Goal: Connect with others: Establish contact or relationships with other users

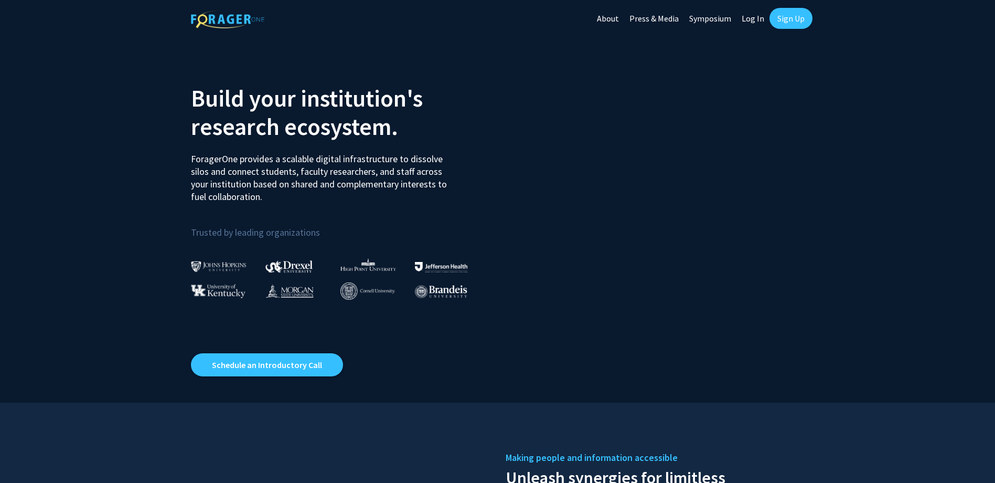
click at [751, 25] on link "Log In" at bounding box center [753, 18] width 33 height 37
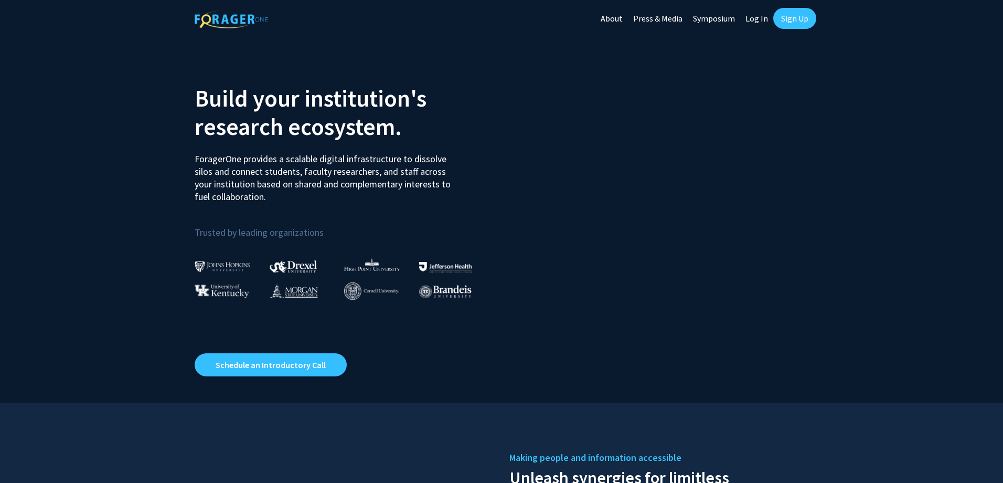
select select
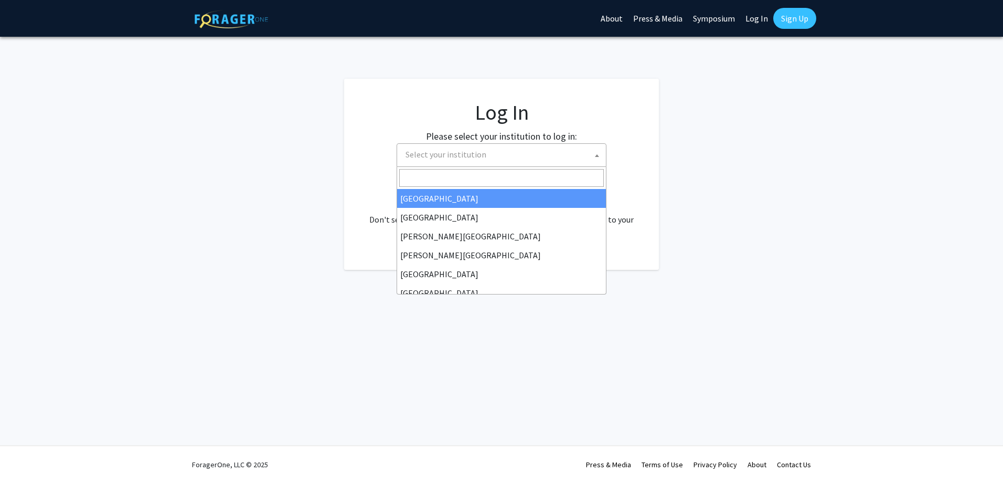
click at [450, 156] on span "Select your institution" at bounding box center [446, 154] width 81 height 10
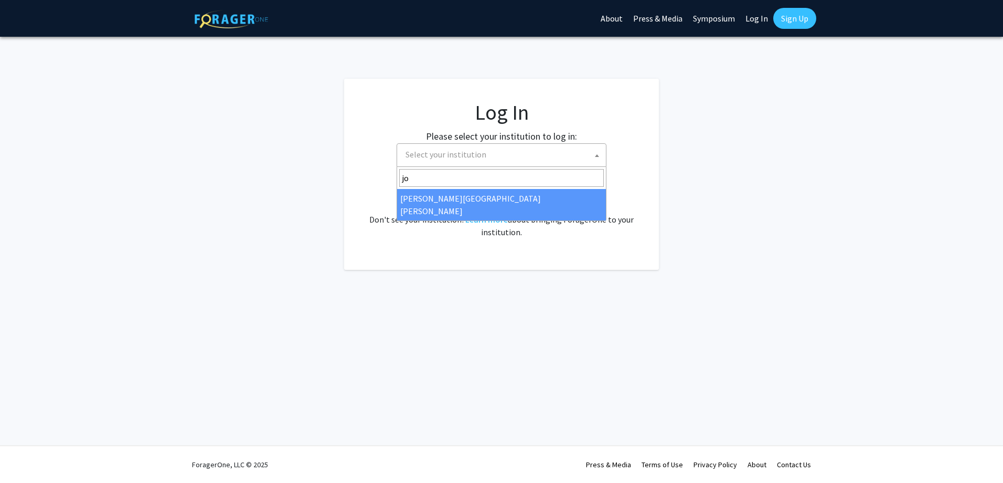
type input "jo"
select select "1"
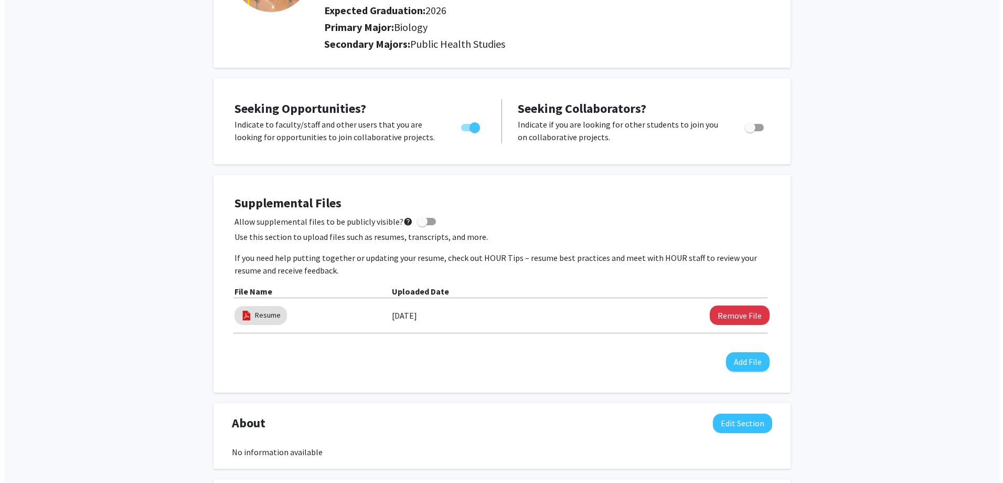
scroll to position [157, 0]
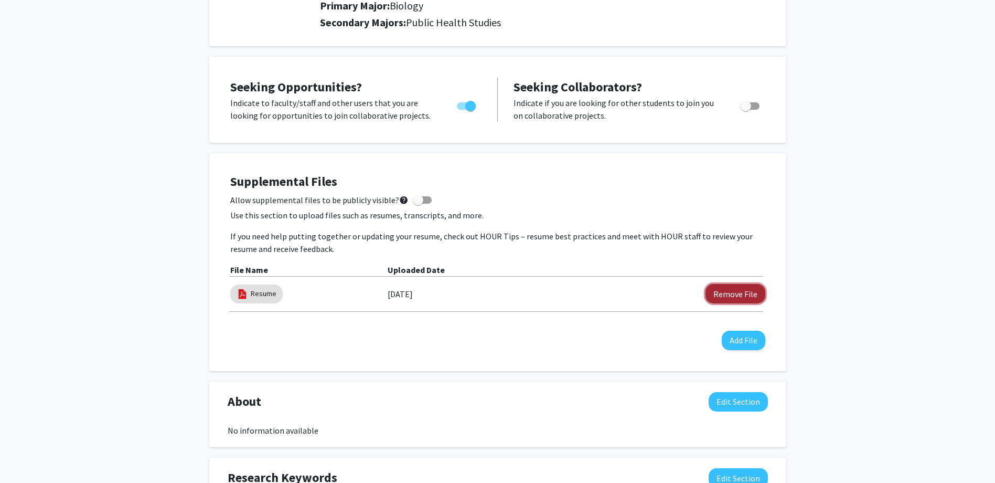
click at [726, 292] on button "Remove File" at bounding box center [736, 293] width 60 height 19
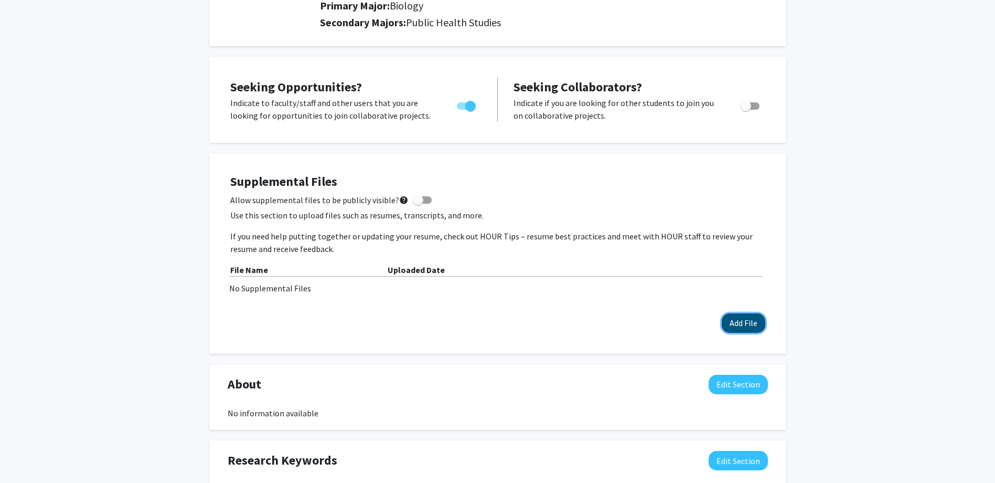
click at [736, 322] on button "Add File" at bounding box center [744, 322] width 44 height 19
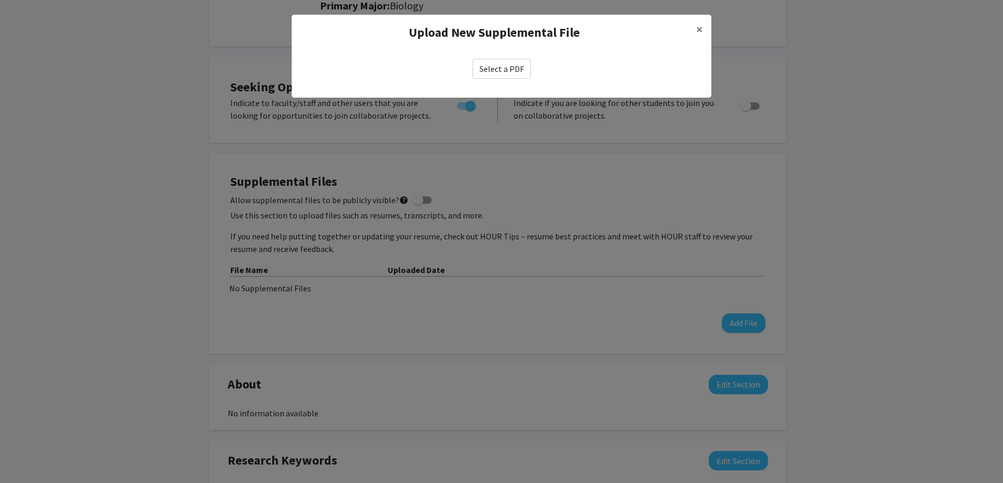
click at [515, 66] on label "Select a PDF" at bounding box center [502, 69] width 58 height 20
click at [0, 0] on input "Select a PDF" at bounding box center [0, 0] width 0 height 0
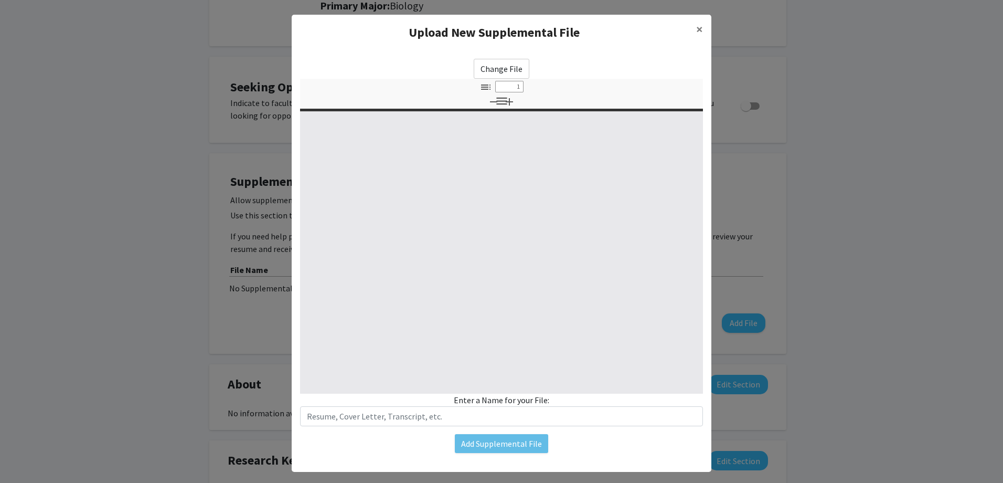
type input "0"
select select "custom"
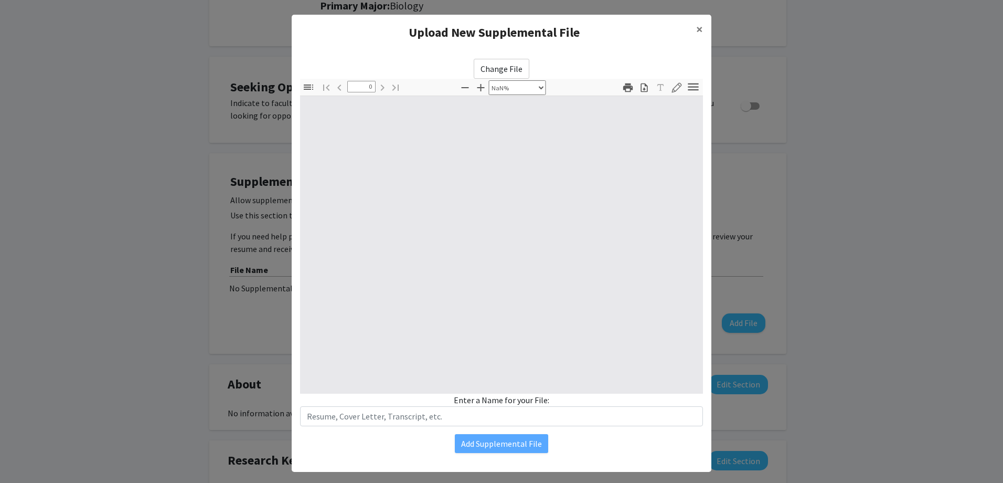
type input "1"
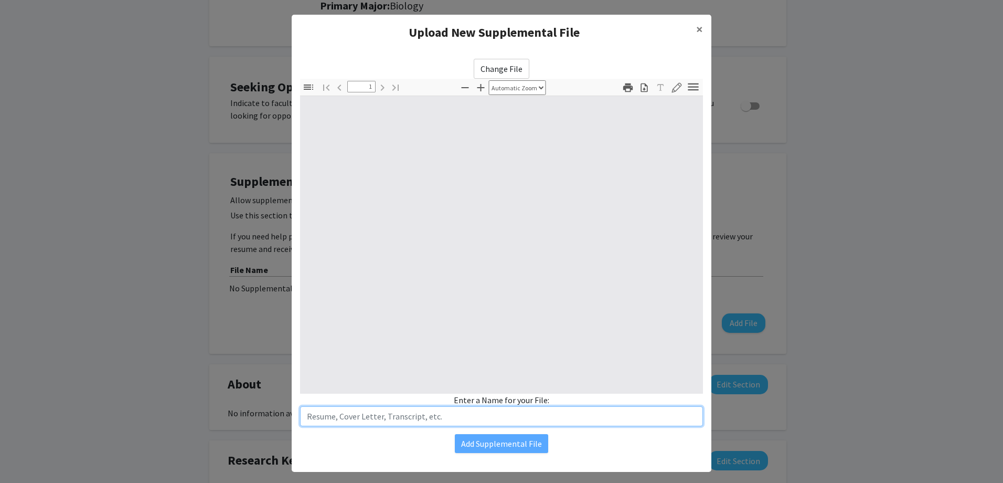
select select "auto"
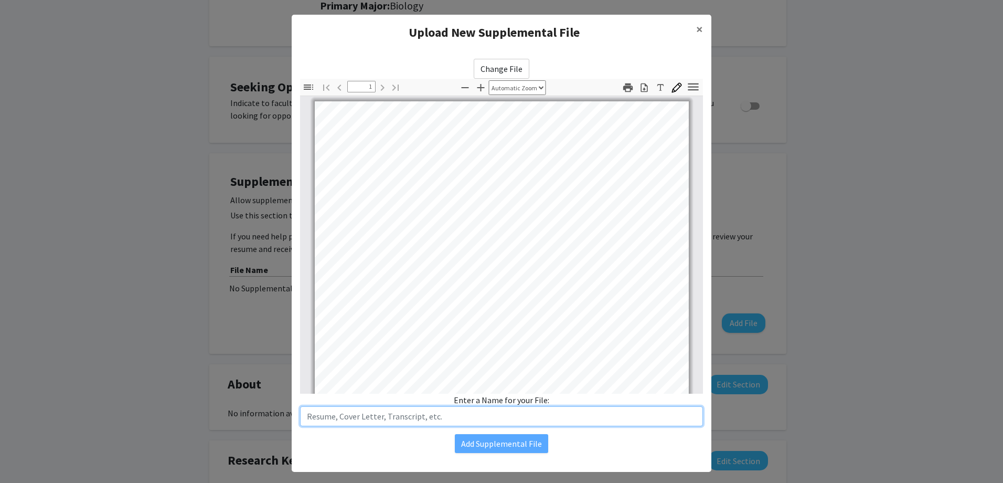
click at [438, 422] on input "text" at bounding box center [501, 416] width 403 height 20
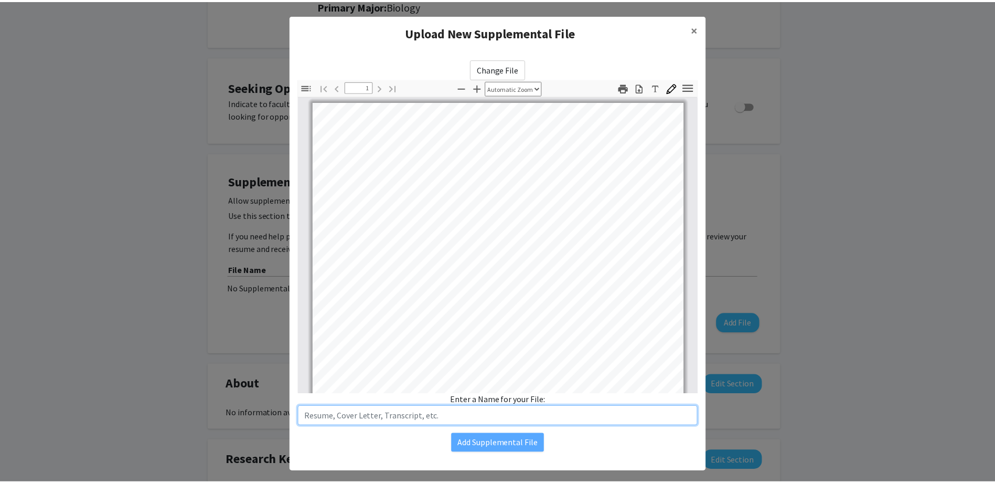
scroll to position [1, 0]
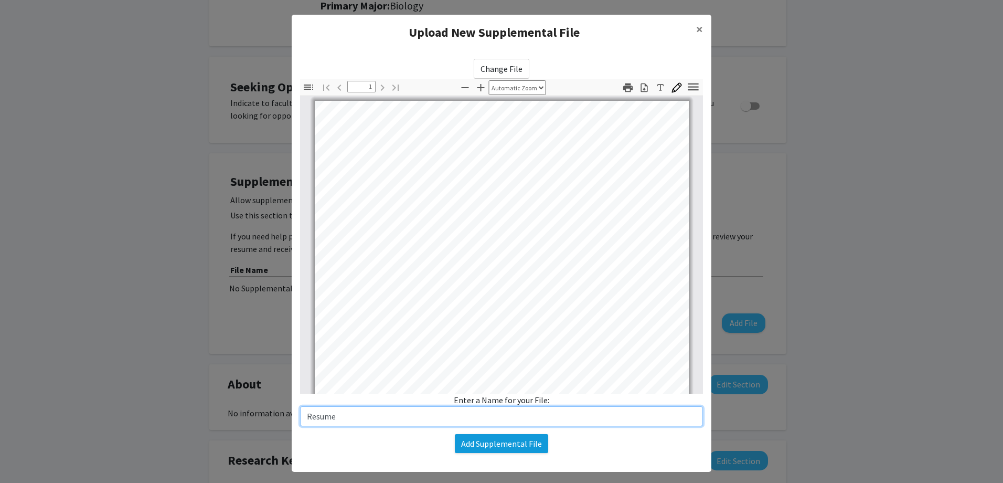
type input "Resume"
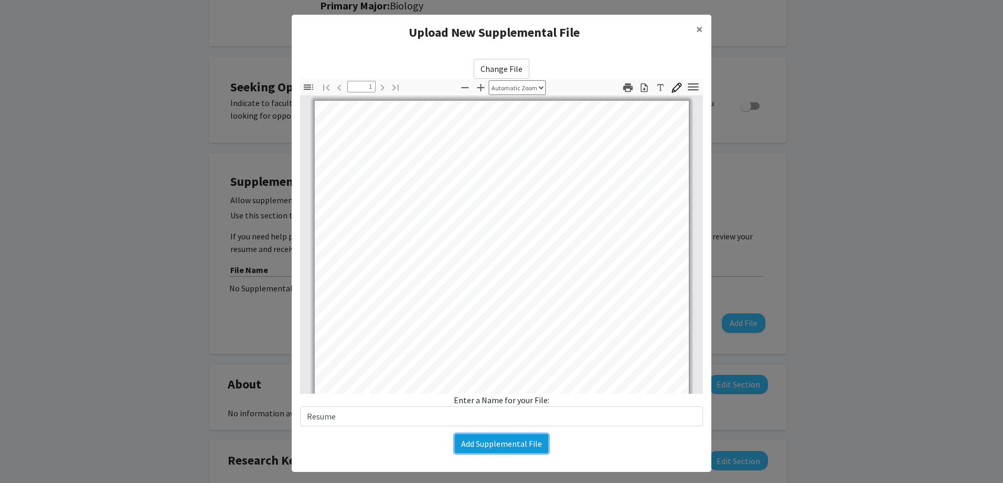
click at [481, 443] on button "Add Supplemental File" at bounding box center [501, 443] width 93 height 19
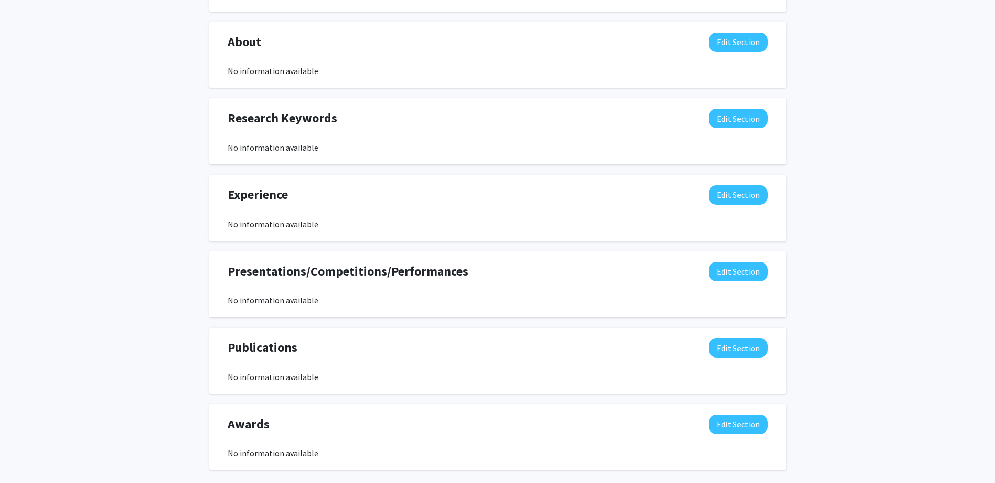
scroll to position [569, 0]
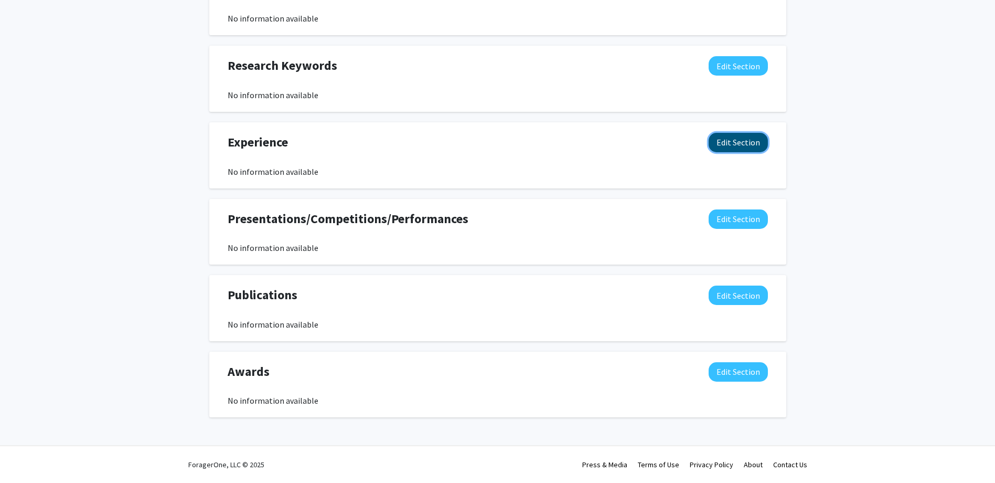
click at [734, 151] on button "Edit Section" at bounding box center [738, 142] width 59 height 19
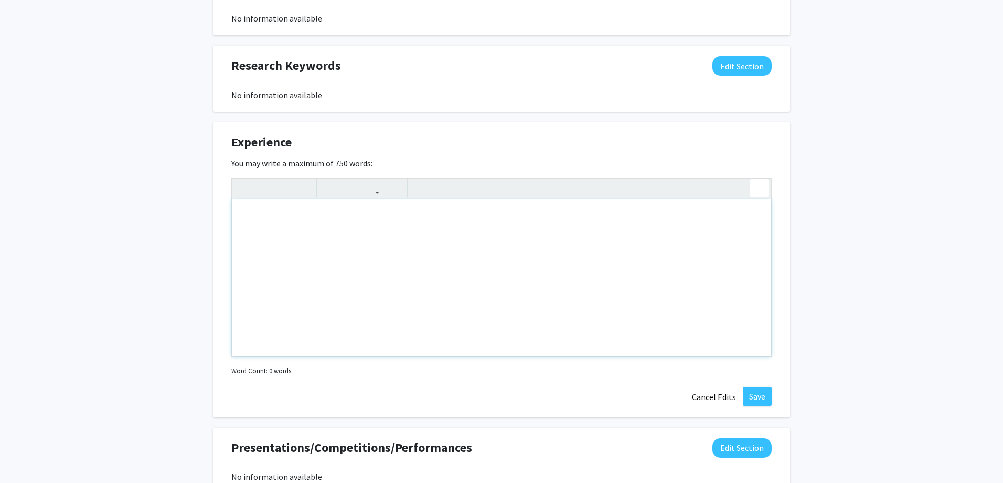
click at [758, 186] on div "Insert link Remove link" at bounding box center [501, 267] width 540 height 178
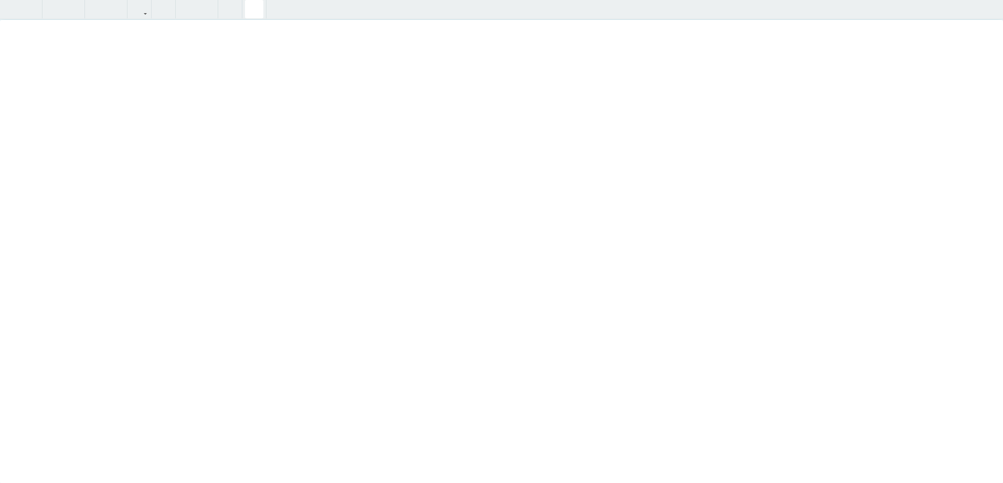
type textarea "<p><hr></p>"
click at [255, 8] on icon "button" at bounding box center [254, 9] width 9 height 17
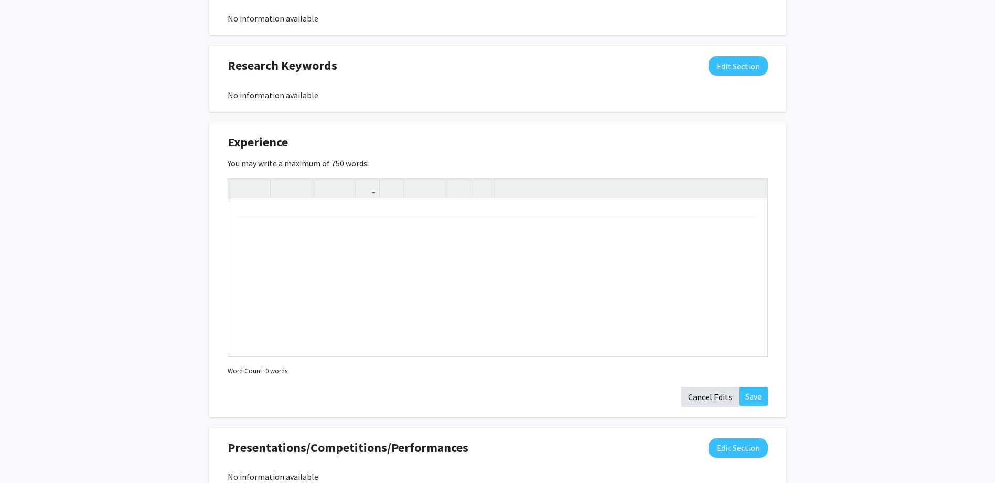
drag, startPoint x: 712, startPoint y: 381, endPoint x: 712, endPoint y: 388, distance: 6.8
click at [712, 388] on div "Experience Edit Section You may write a maximum of 750 words: <p><hr></p> Inser…" at bounding box center [497, 269] width 577 height 295
drag, startPoint x: 712, startPoint y: 388, endPoint x: 706, endPoint y: 399, distance: 12.2
click at [706, 399] on button "Cancel Edits" at bounding box center [710, 397] width 58 height 20
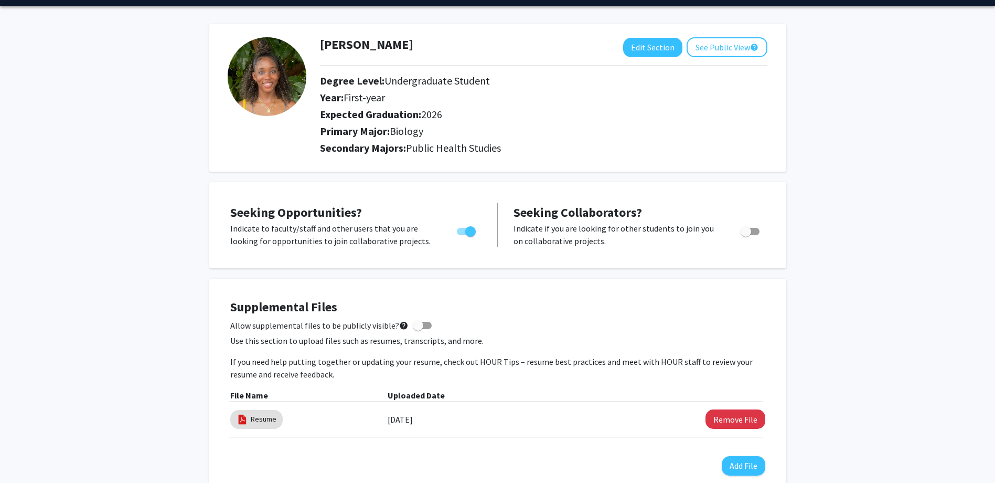
scroll to position [0, 0]
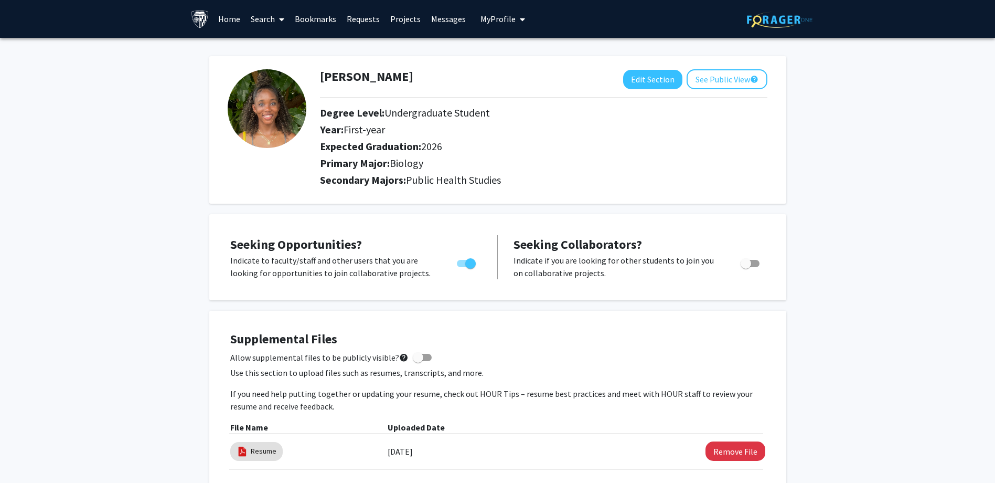
click at [223, 12] on link "Home" at bounding box center [229, 19] width 33 height 37
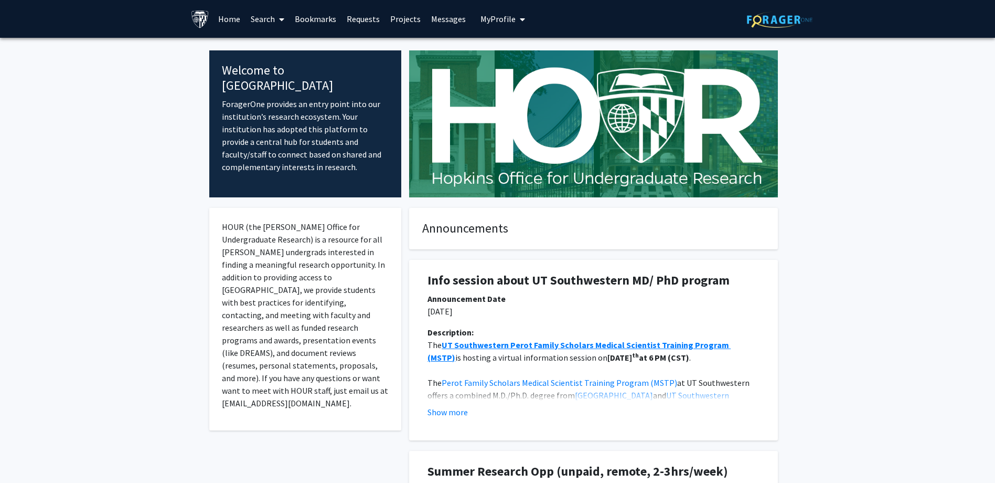
click at [279, 20] on span at bounding box center [279, 19] width 9 height 37
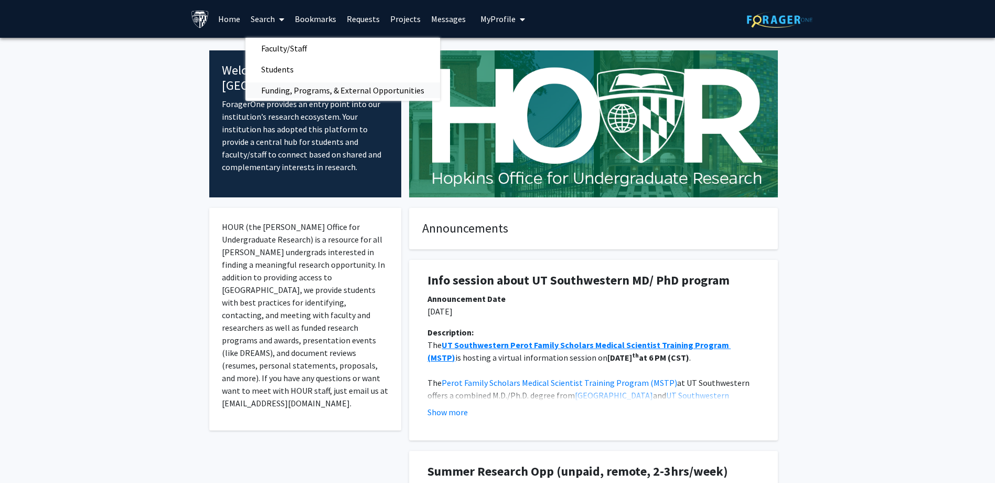
click at [297, 88] on span "Funding, Programs, & External Opportunities" at bounding box center [343, 90] width 195 height 21
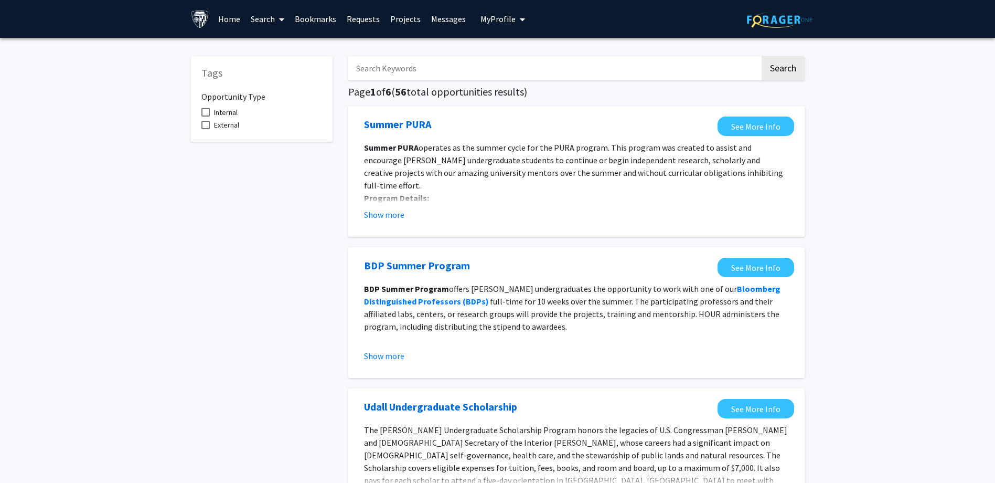
click at [278, 22] on span at bounding box center [279, 19] width 9 height 37
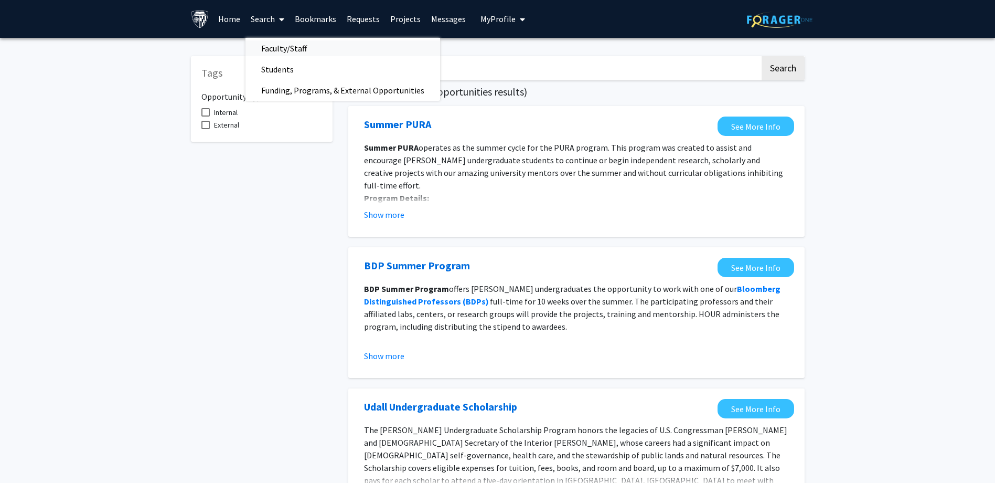
click at [277, 53] on span "Faculty/Staff" at bounding box center [284, 48] width 77 height 21
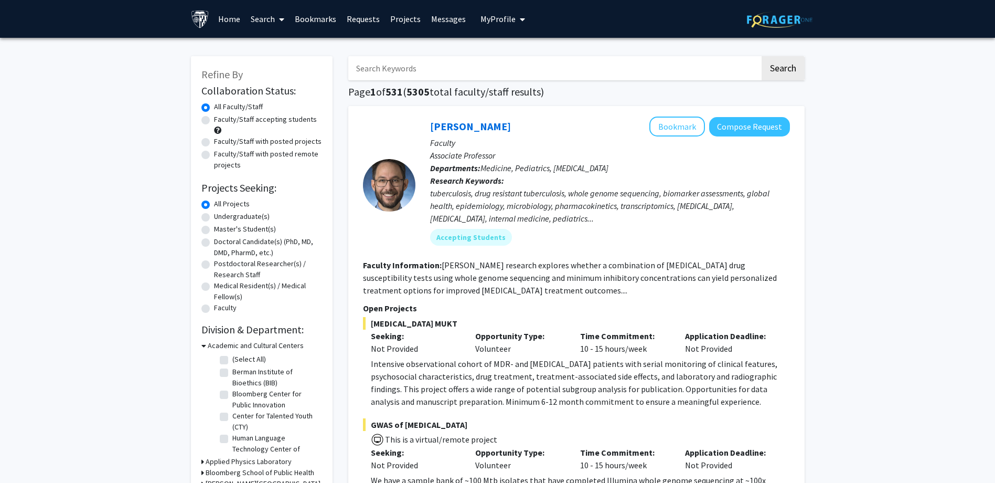
click at [214, 120] on label "Faculty/Staff accepting students" at bounding box center [265, 119] width 103 height 11
click at [214, 120] on input "Faculty/Staff accepting students" at bounding box center [217, 117] width 7 height 7
radio input "true"
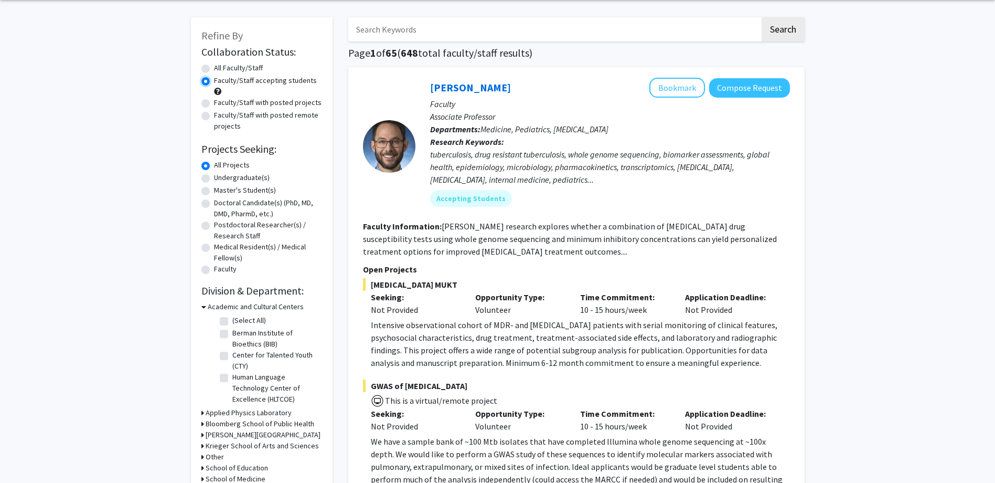
scroll to position [105, 0]
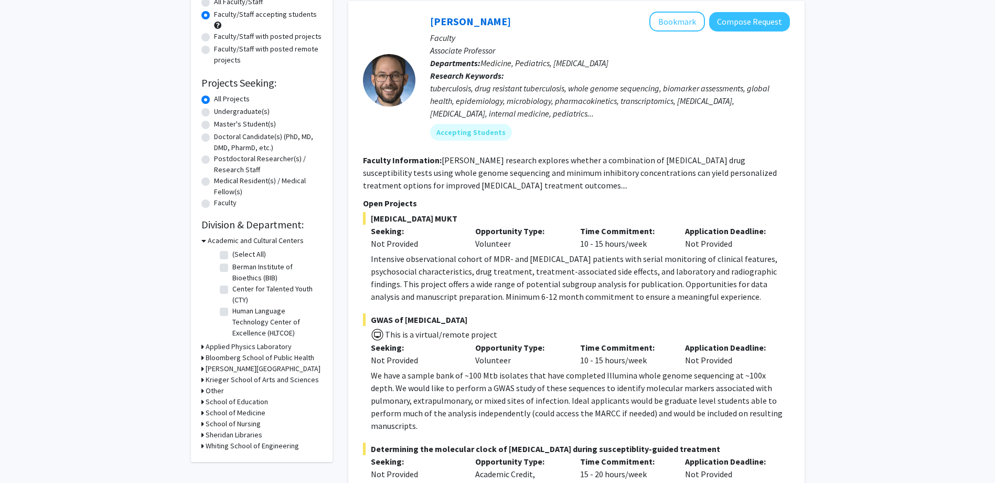
click at [228, 106] on label "Undergraduate(s)" at bounding box center [242, 111] width 56 height 11
click at [221, 106] on input "Undergraduate(s)" at bounding box center [217, 109] width 7 height 7
radio input "true"
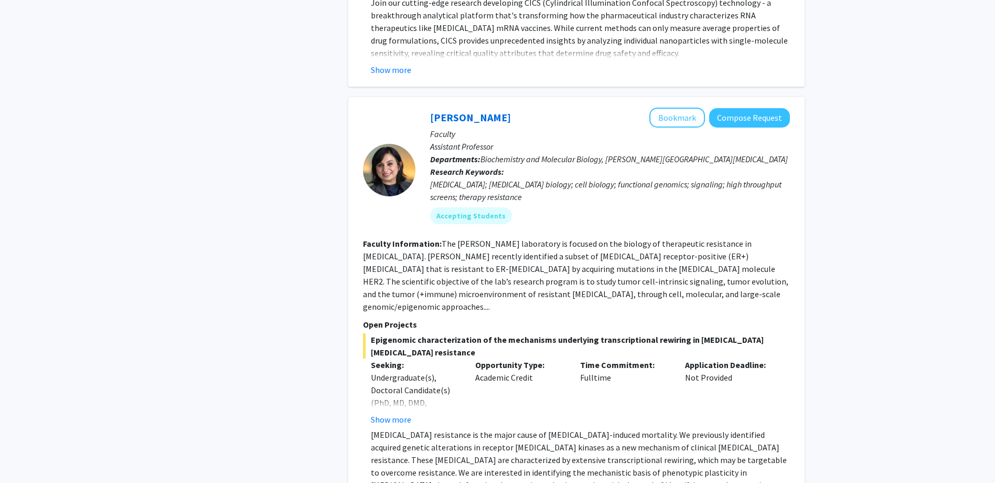
scroll to position [4404, 0]
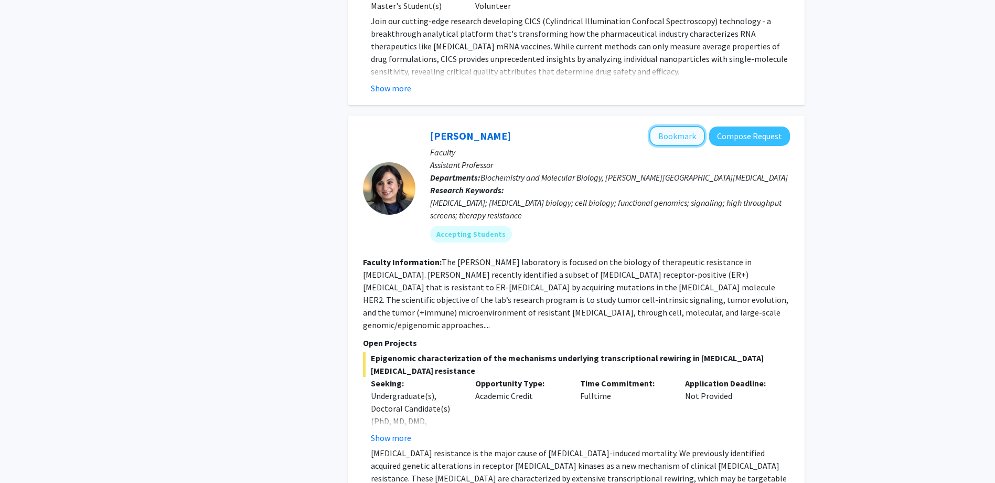
click at [663, 126] on button "Bookmark" at bounding box center [677, 136] width 56 height 20
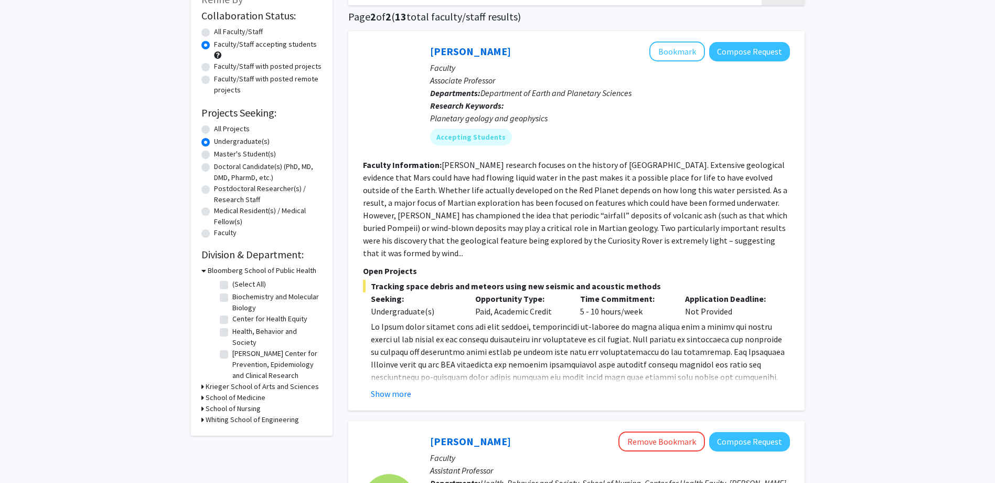
scroll to position [105, 0]
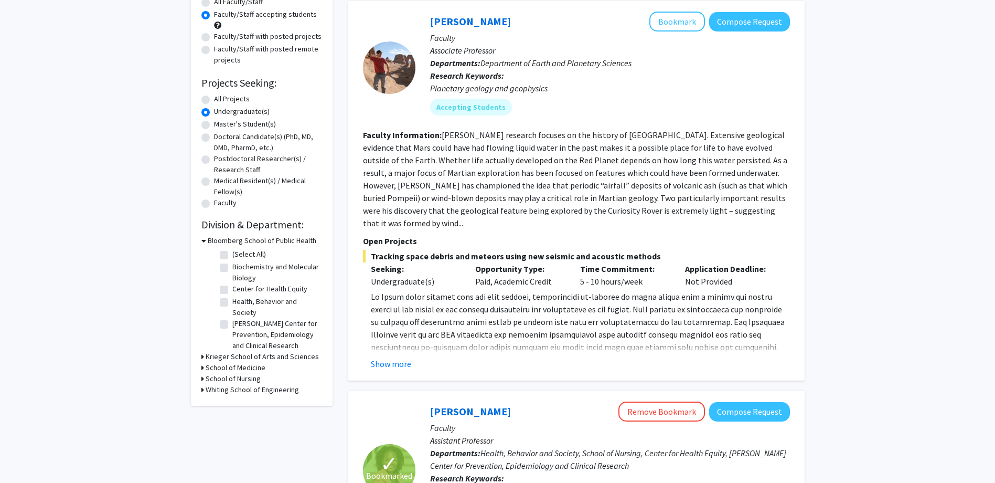
click at [208, 239] on h3 "Bloomberg School of Public Health" at bounding box center [262, 240] width 109 height 11
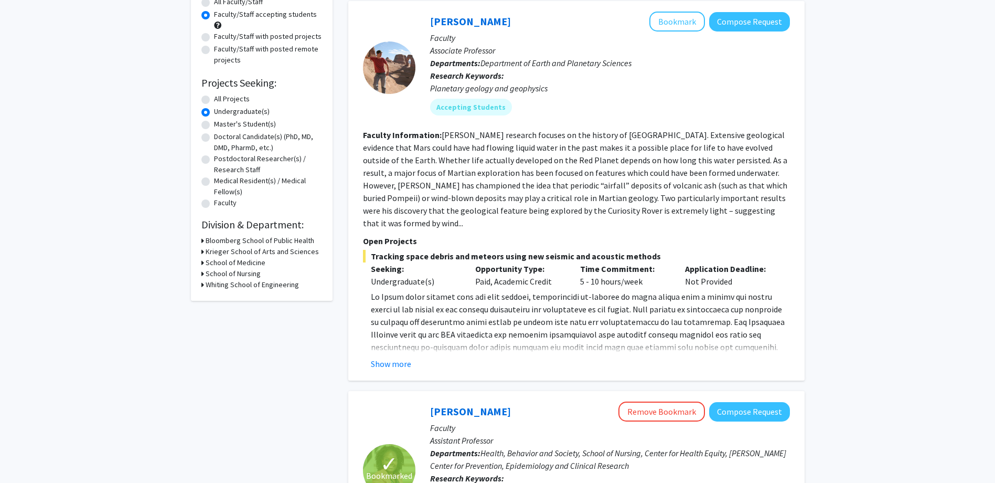
click at [211, 264] on h3 "School of Medicine" at bounding box center [236, 262] width 60 height 11
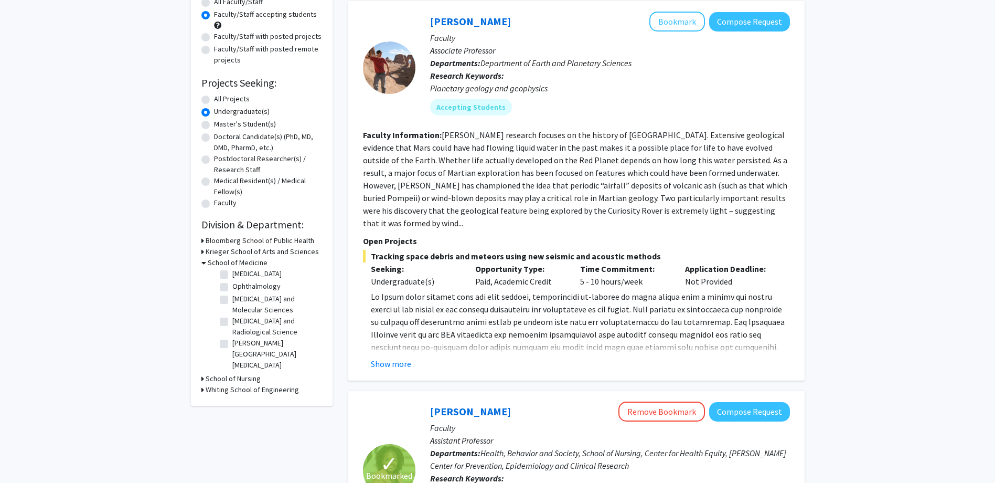
scroll to position [0, 0]
click at [268, 248] on h3 "Krieger School of Arts and Sciences" at bounding box center [262, 251] width 113 height 11
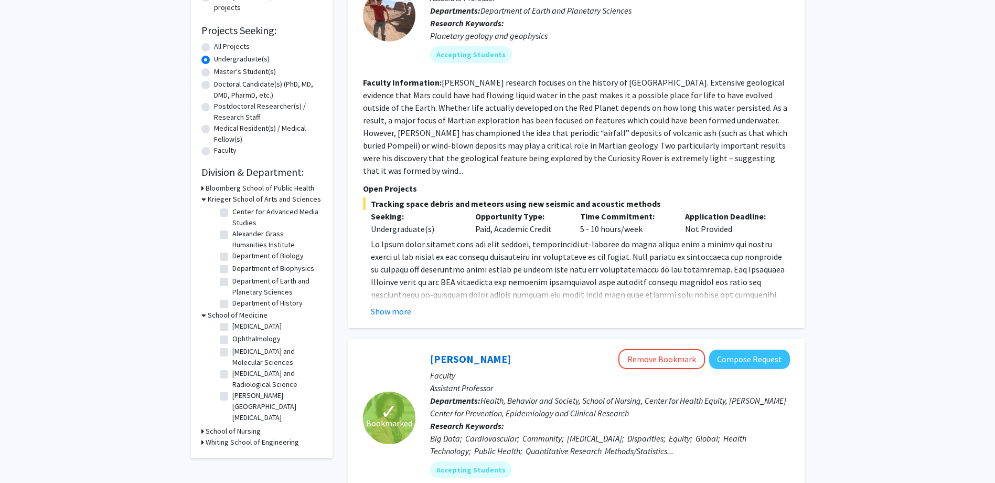
scroll to position [15, 0]
click at [284, 254] on label "Department of Biology" at bounding box center [267, 254] width 71 height 11
click at [239, 254] on input "Department of Biology" at bounding box center [235, 252] width 7 height 7
checkbox input "true"
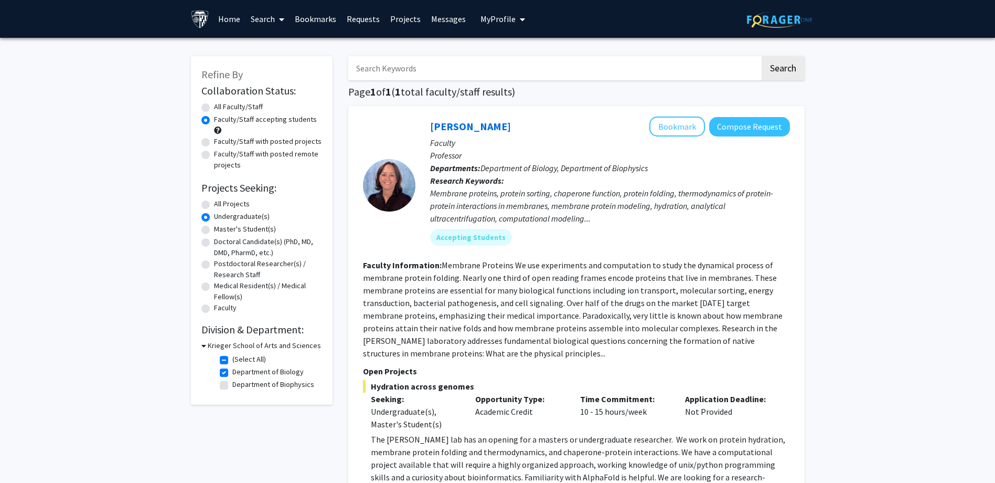
click at [214, 141] on label "Faculty/Staff with posted projects" at bounding box center [268, 141] width 108 height 11
click at [214, 141] on input "Faculty/Staff with posted projects" at bounding box center [217, 139] width 7 height 7
radio input "true"
click at [214, 106] on label "All Faculty/Staff" at bounding box center [238, 106] width 49 height 11
click at [214, 106] on input "All Faculty/Staff" at bounding box center [217, 104] width 7 height 7
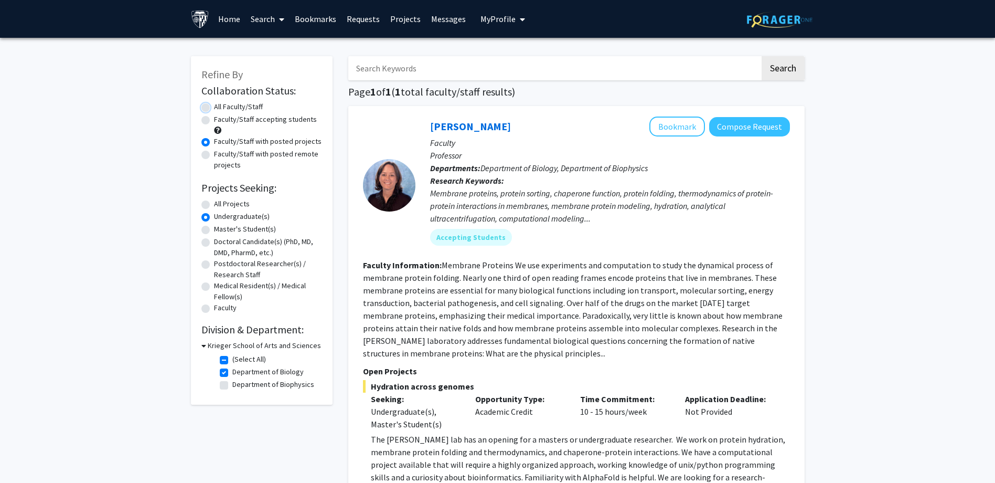
radio input "true"
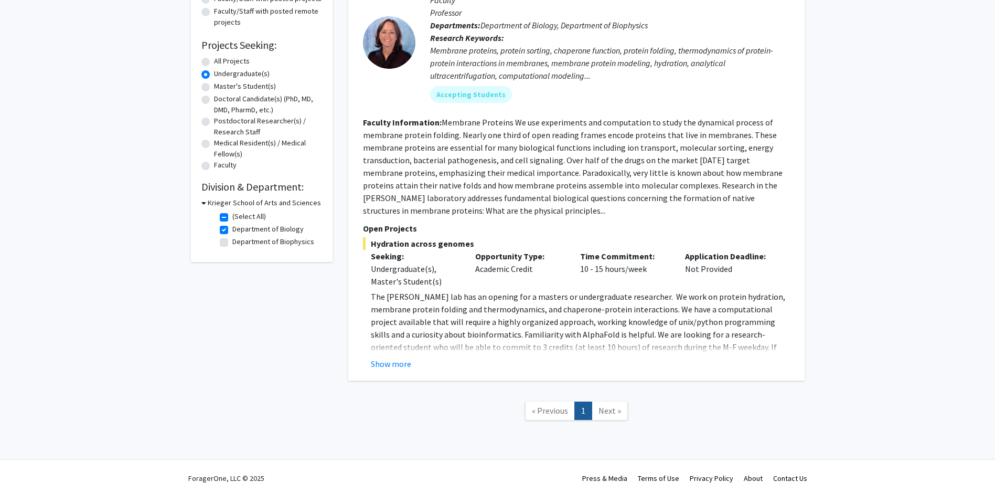
scroll to position [156, 0]
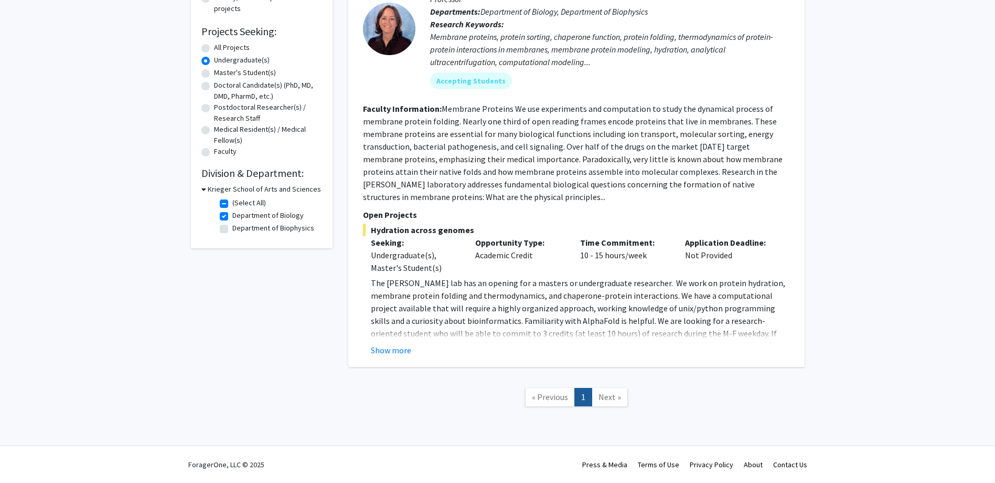
click at [232, 218] on label "Department of Biology" at bounding box center [267, 215] width 71 height 11
click at [232, 217] on input "Department of Biology" at bounding box center [235, 213] width 7 height 7
checkbox input "false"
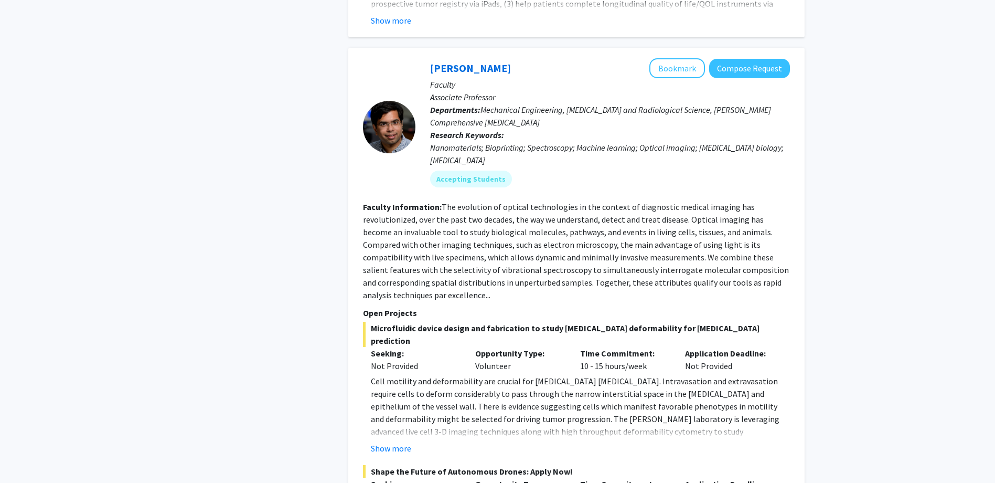
scroll to position [682, 0]
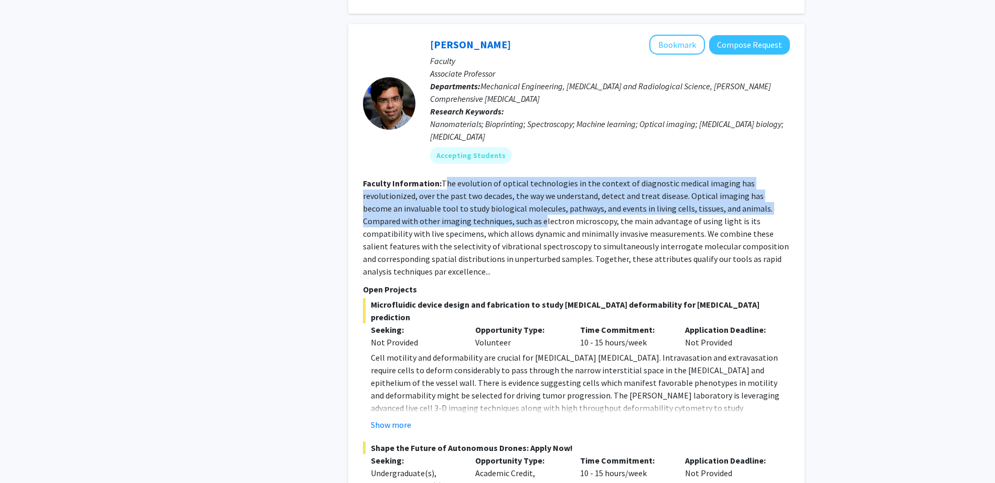
drag, startPoint x: 446, startPoint y: 161, endPoint x: 486, endPoint y: 196, distance: 53.5
click at [486, 196] on fg-read-more "The evolution of optical technologies in the context of diagnostic medical imag…" at bounding box center [576, 227] width 426 height 99
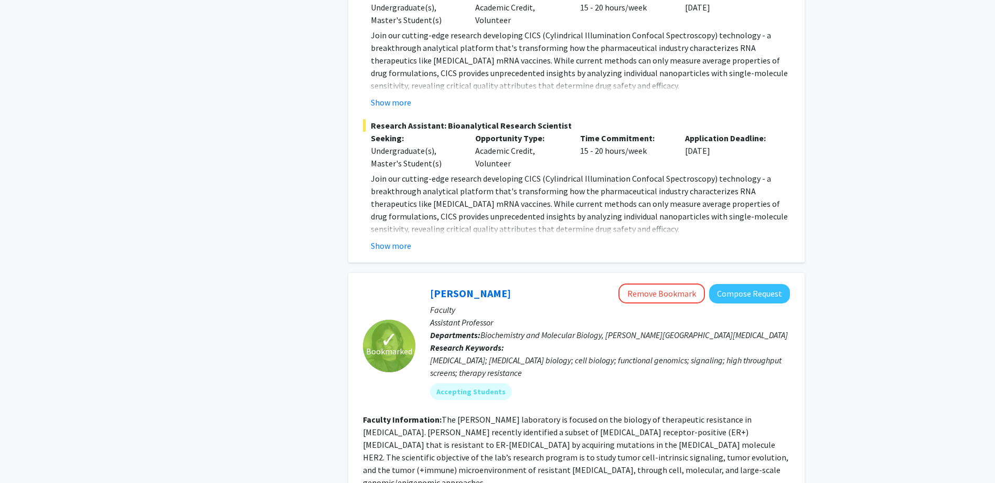
scroll to position [4456, 0]
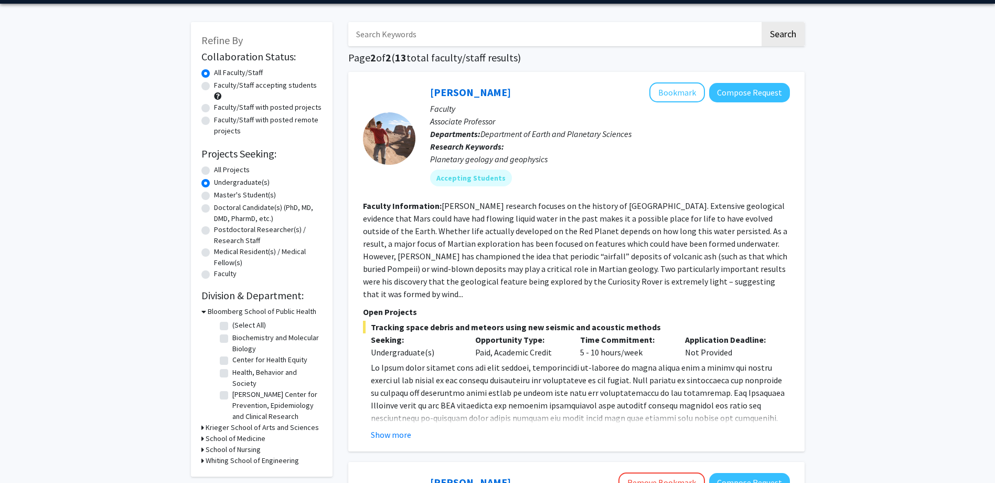
scroll to position [52, 0]
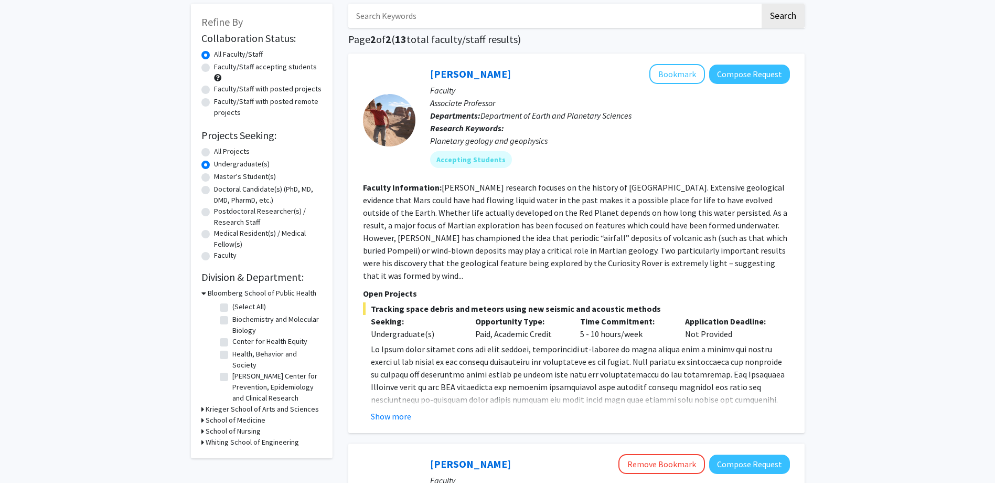
drag, startPoint x: 440, startPoint y: 187, endPoint x: 566, endPoint y: 169, distance: 127.2
click at [566, 169] on fg-search-faculty "[PERSON_NAME] Bookmark Compose Request Faculty Associate Professor Departments:…" at bounding box center [576, 243] width 427 height 358
click at [562, 169] on div "Accepting Students" at bounding box center [610, 159] width 364 height 21
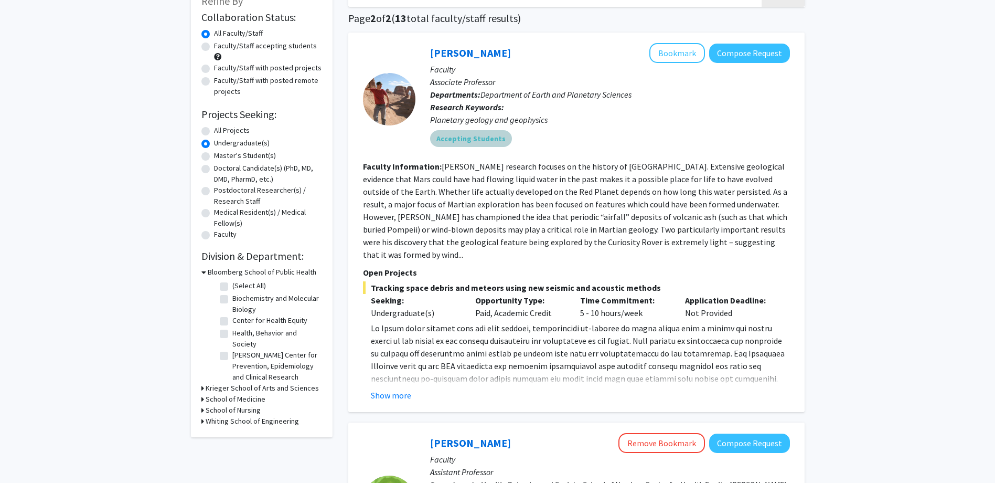
scroll to position [0, 0]
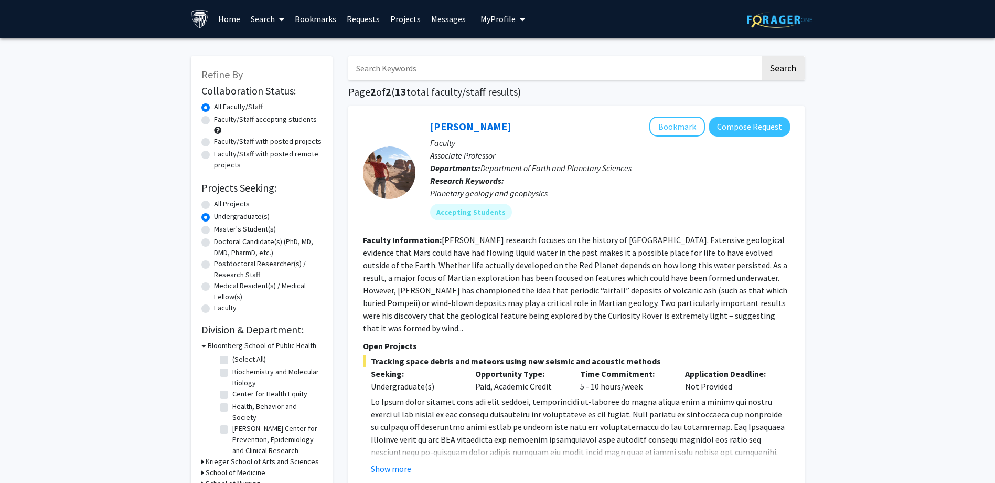
click at [212, 205] on div "All Projects" at bounding box center [261, 204] width 121 height 13
click at [214, 203] on label "All Projects" at bounding box center [232, 203] width 36 height 11
click at [214, 203] on input "All Projects" at bounding box center [217, 201] width 7 height 7
radio input "true"
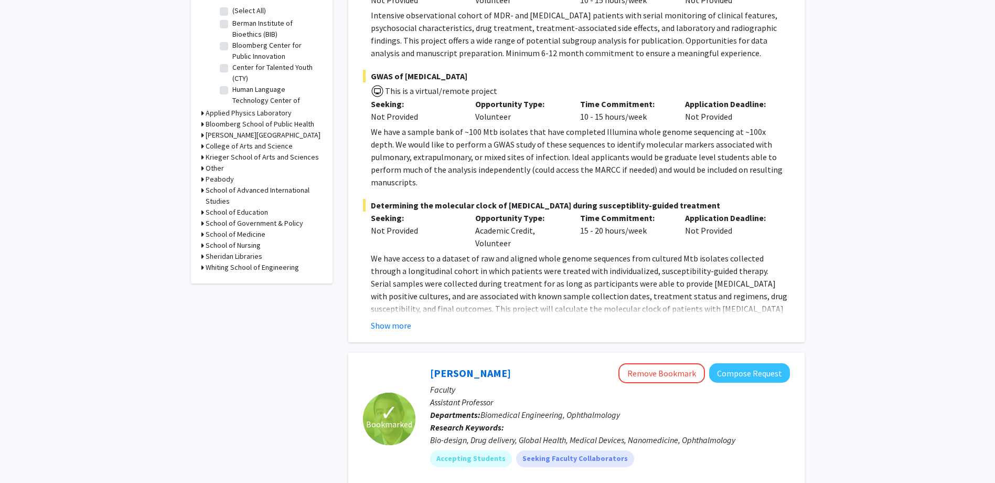
scroll to position [315, 0]
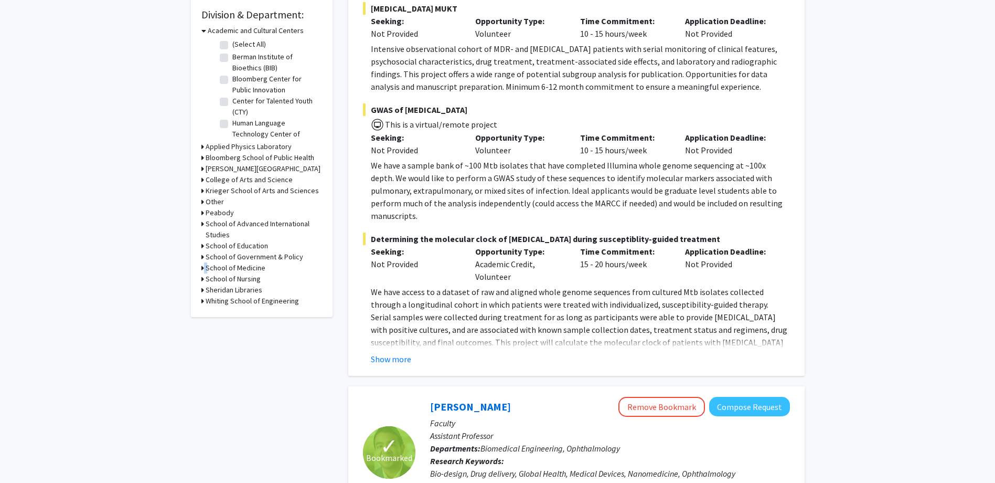
click at [205, 266] on div "School of Medicine" at bounding box center [261, 267] width 121 height 11
click at [207, 266] on h3 "School of Medicine" at bounding box center [236, 267] width 60 height 11
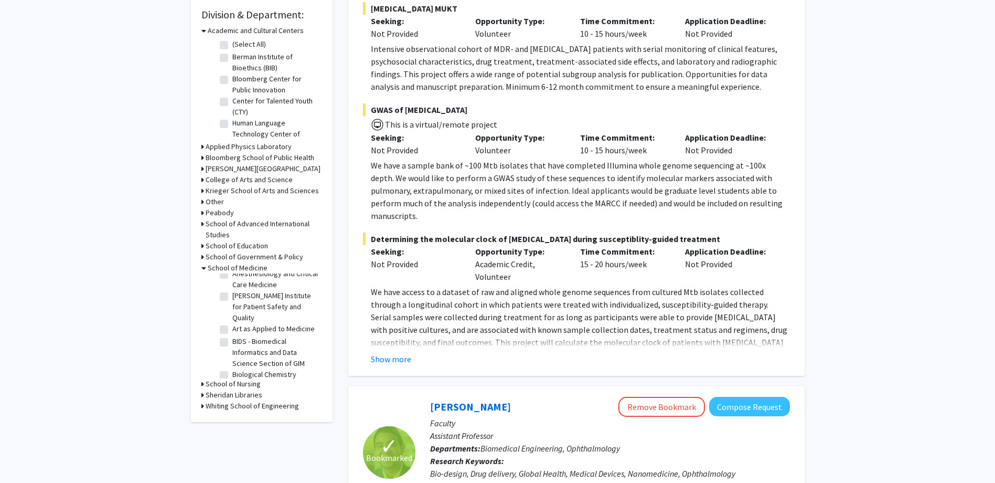
scroll to position [0, 0]
click at [289, 296] on label "Addiction Medicine" at bounding box center [262, 294] width 60 height 11
click at [239, 295] on input "Addiction Medicine" at bounding box center [235, 292] width 7 height 7
checkbox input "true"
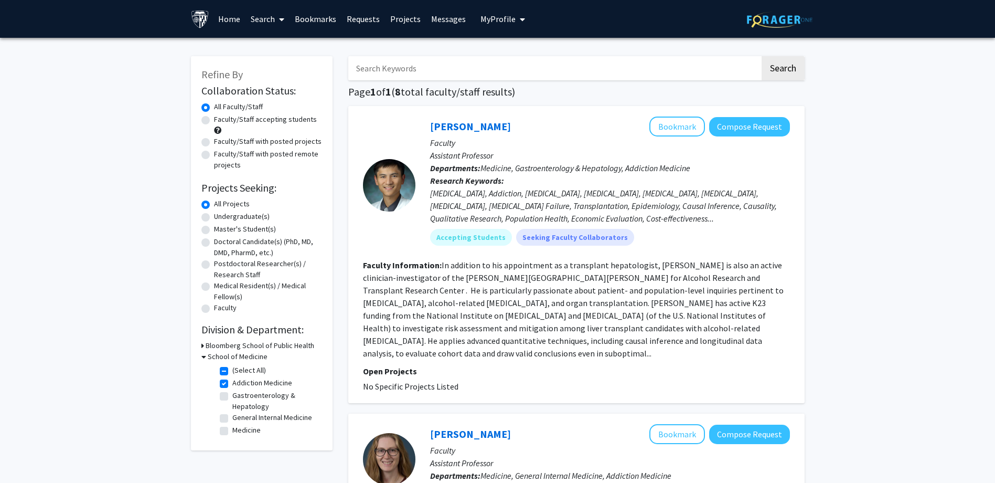
click at [263, 140] on label "Faculty/Staff with posted projects" at bounding box center [268, 141] width 108 height 11
click at [221, 140] on input "Faculty/Staff with posted projects" at bounding box center [217, 139] width 7 height 7
radio input "true"
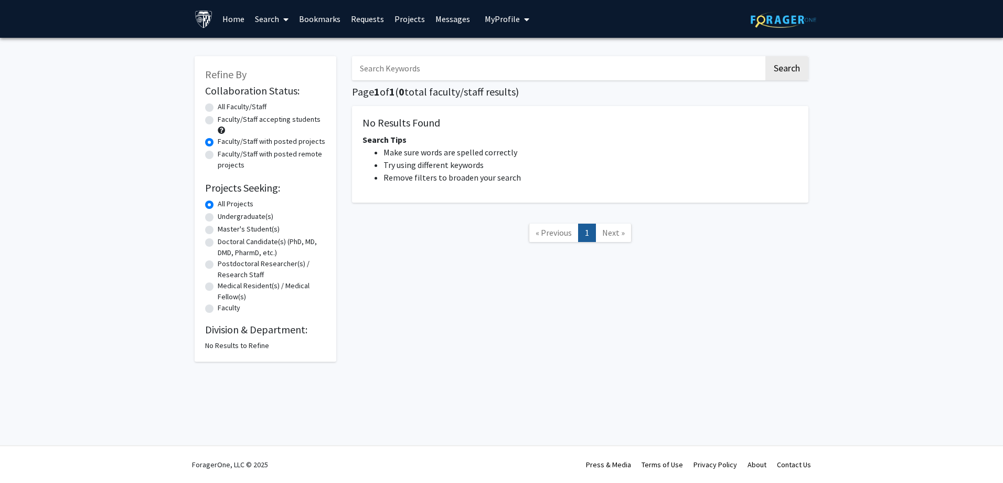
click at [145, 156] on div "Refine By Collaboration Status: Collaboration Status All Faculty/Staff Collabor…" at bounding box center [501, 211] width 1003 height 347
click at [218, 106] on label "All Faculty/Staff" at bounding box center [242, 106] width 49 height 11
click at [218, 106] on input "All Faculty/Staff" at bounding box center [221, 104] width 7 height 7
radio input "true"
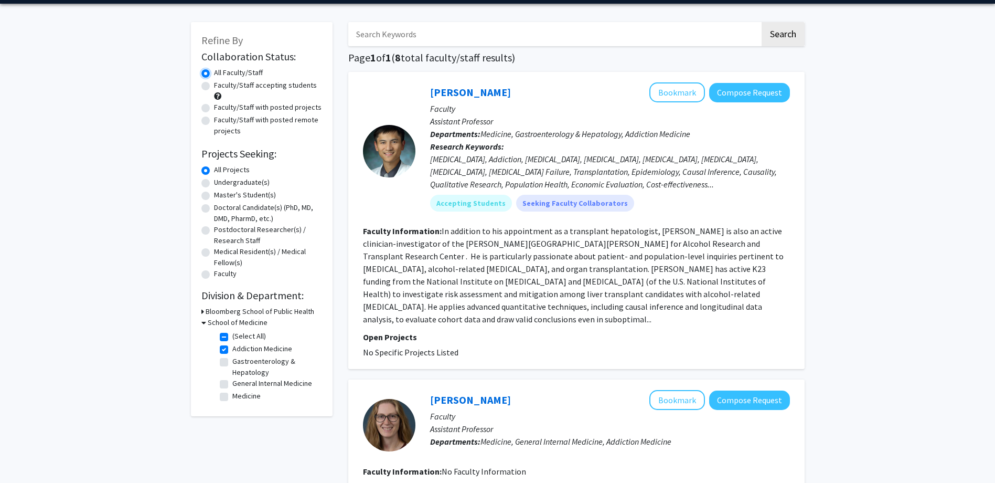
scroll to position [52, 0]
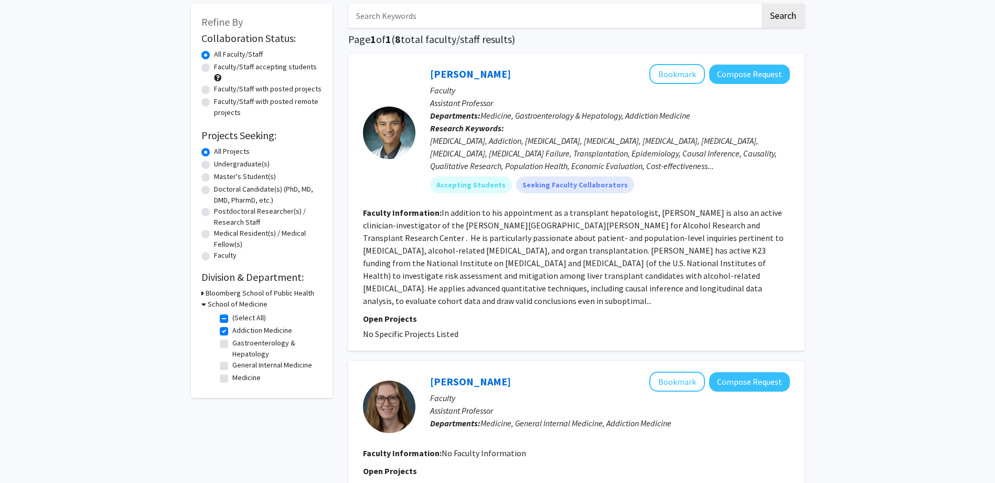
click at [232, 327] on label "Addiction Medicine" at bounding box center [262, 330] width 60 height 11
click at [232, 327] on input "Addiction Medicine" at bounding box center [235, 328] width 7 height 7
checkbox input "false"
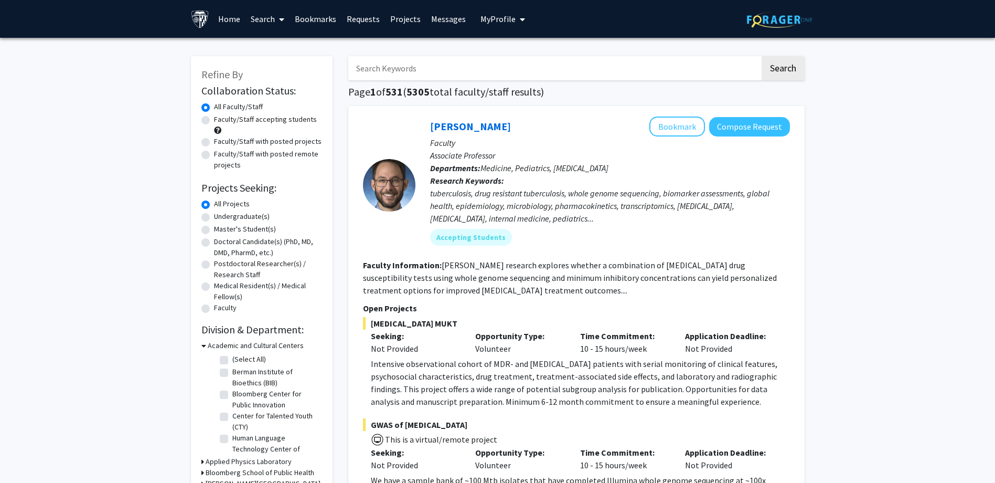
click at [214, 143] on label "Faculty/Staff with posted projects" at bounding box center [268, 141] width 108 height 11
click at [214, 143] on input "Faculty/Staff with posted projects" at bounding box center [217, 139] width 7 height 7
radio input "true"
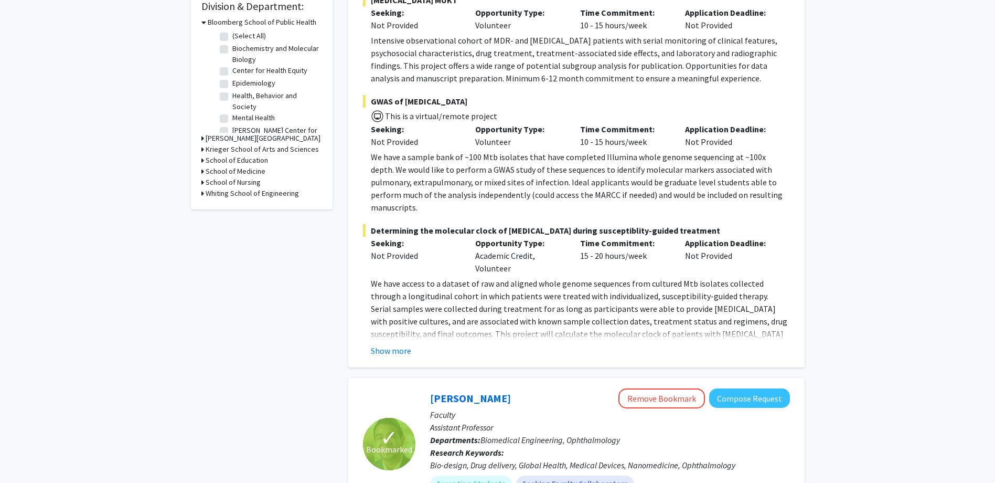
scroll to position [262, 0]
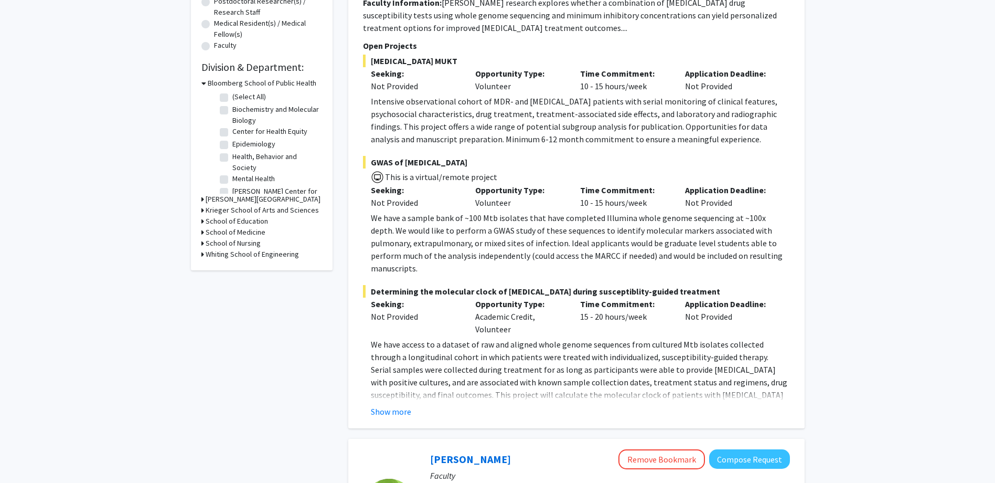
click at [396, 405] on button "Show more" at bounding box center [391, 411] width 40 height 13
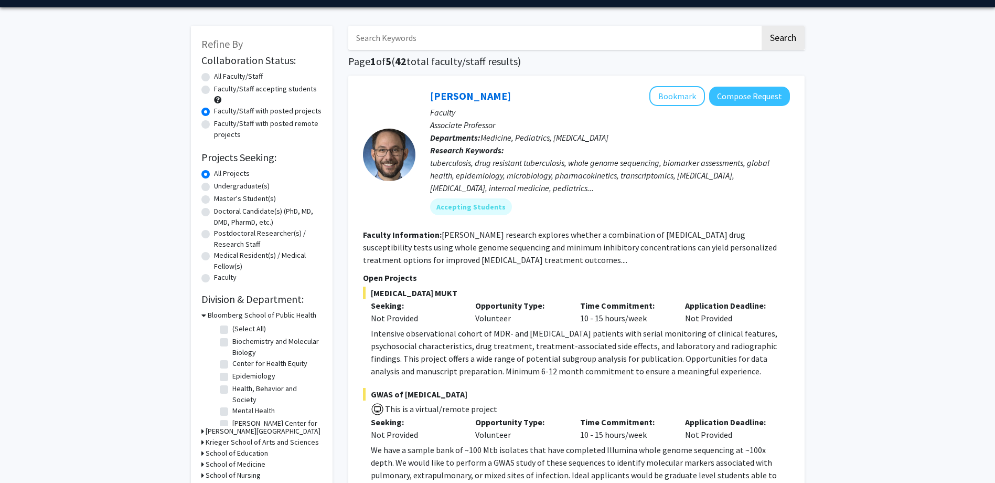
scroll to position [0, 0]
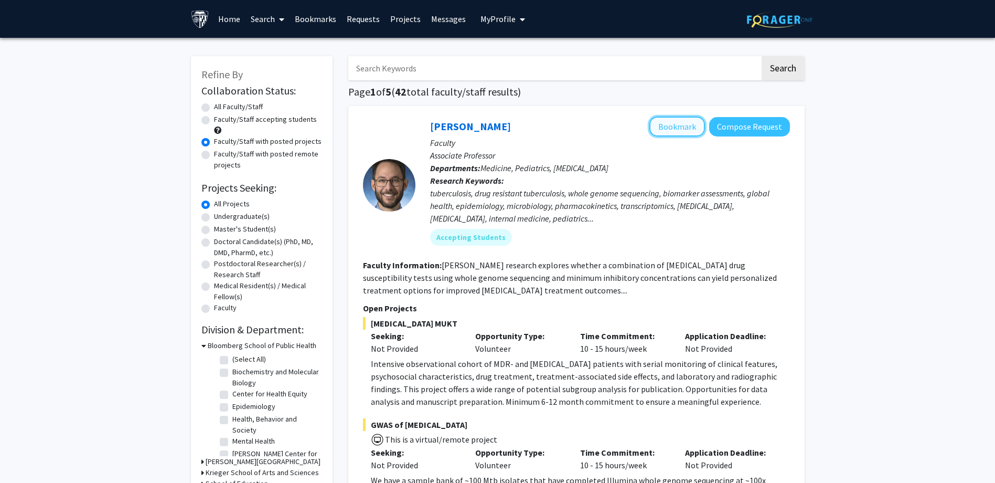
click at [688, 134] on button "Bookmark" at bounding box center [677, 126] width 56 height 20
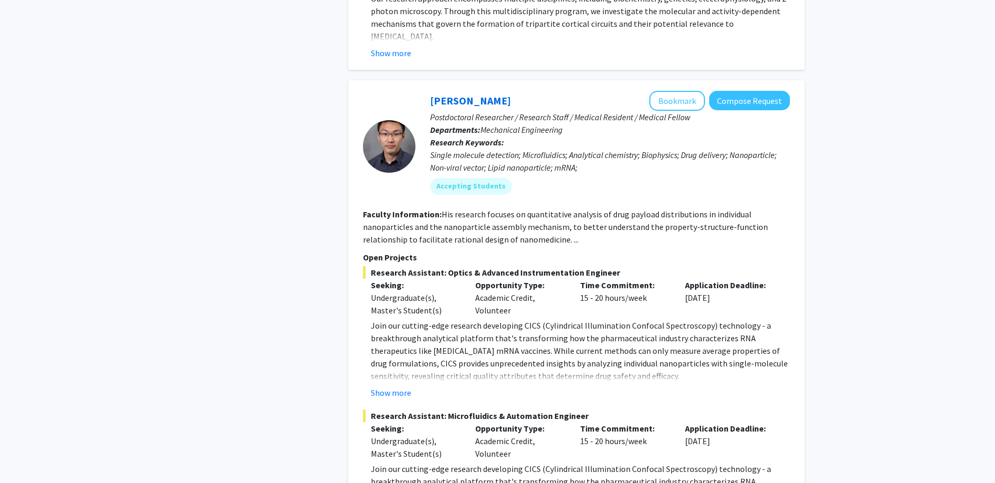
scroll to position [2781, 0]
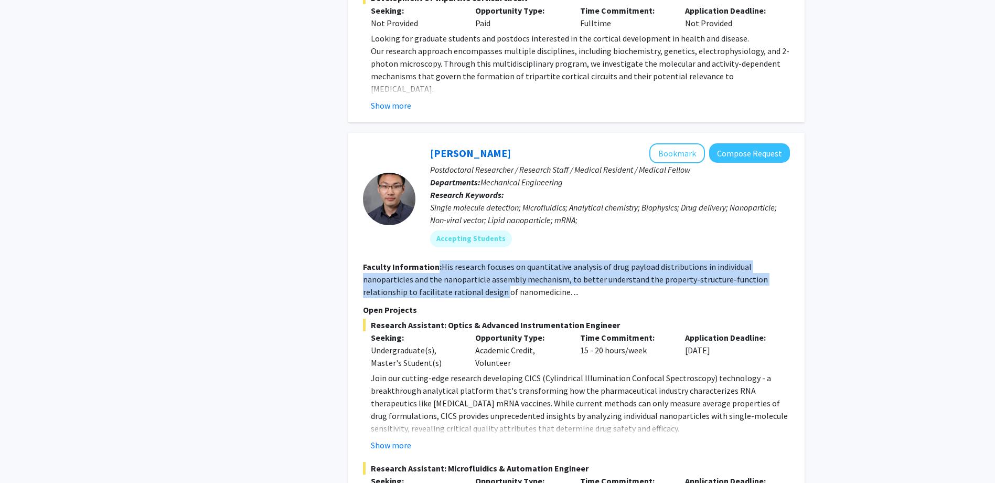
drag, startPoint x: 446, startPoint y: 188, endPoint x: 501, endPoint y: 220, distance: 64.0
click at [501, 260] on section "Faculty Information: His research focuses on quantitative analysis of drug payl…" at bounding box center [576, 279] width 427 height 38
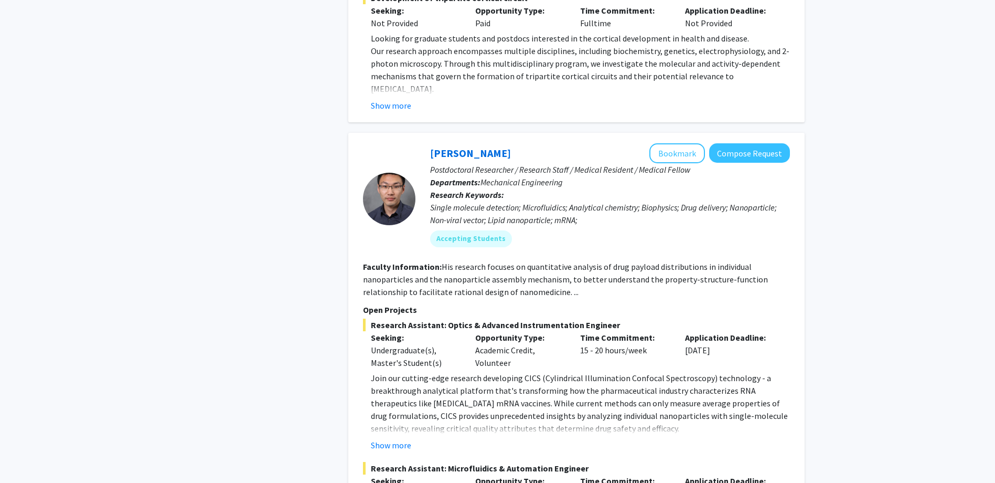
drag, startPoint x: 501, startPoint y: 220, endPoint x: 469, endPoint y: 267, distance: 56.6
click at [469, 331] on div "Opportunity Type: Academic Credit, Volunteer" at bounding box center [519, 350] width 105 height 38
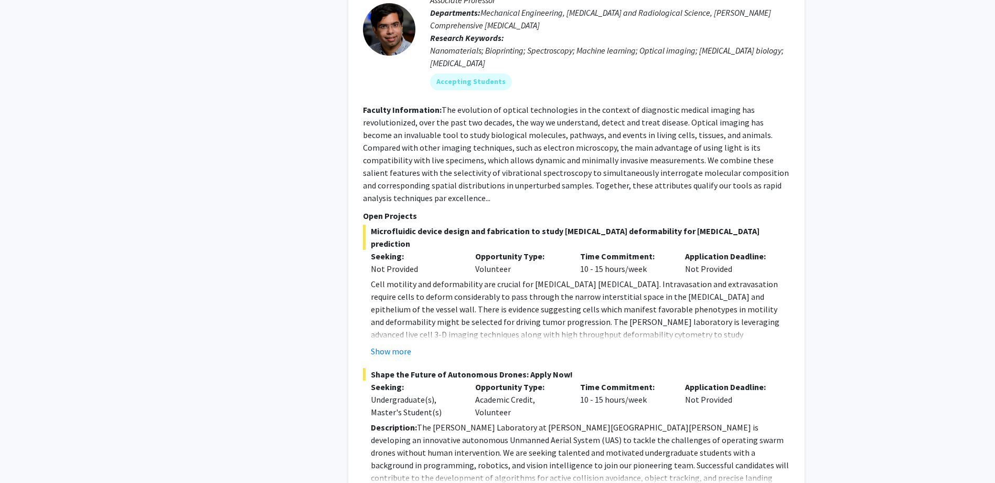
scroll to position [5001, 0]
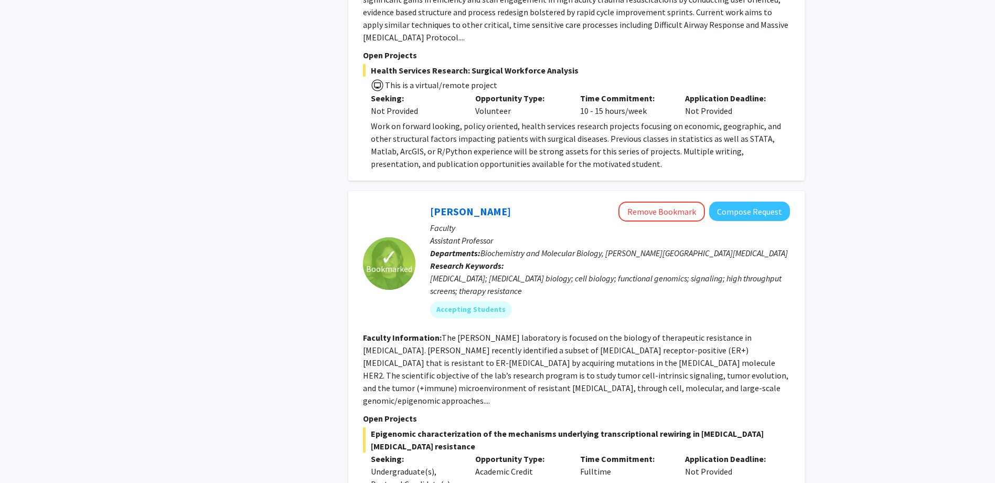
scroll to position [3768, 0]
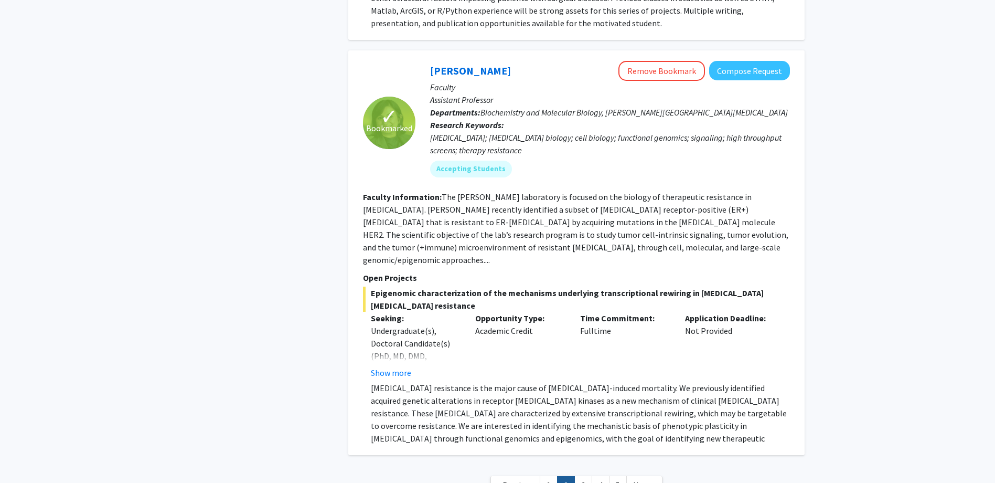
click at [575, 476] on link "2" at bounding box center [566, 485] width 18 height 18
click at [578, 476] on link "3" at bounding box center [583, 485] width 18 height 18
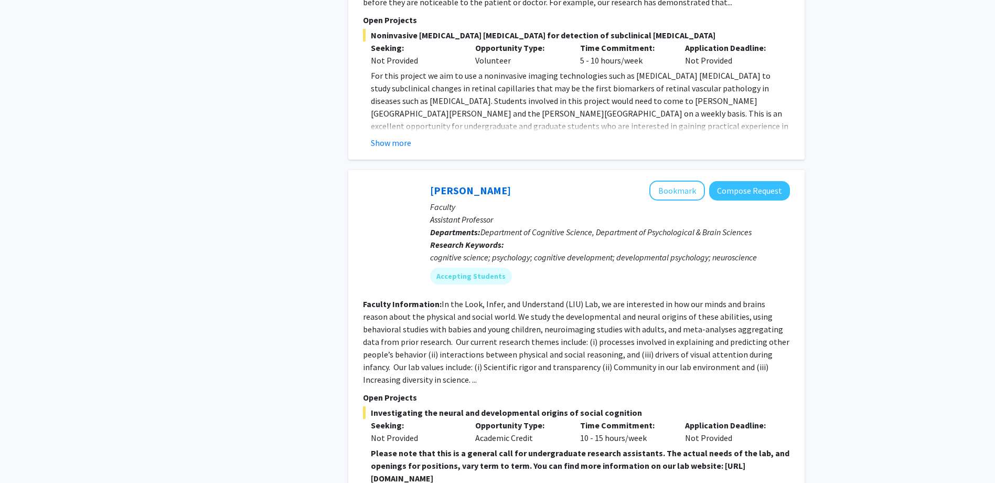
scroll to position [2308, 0]
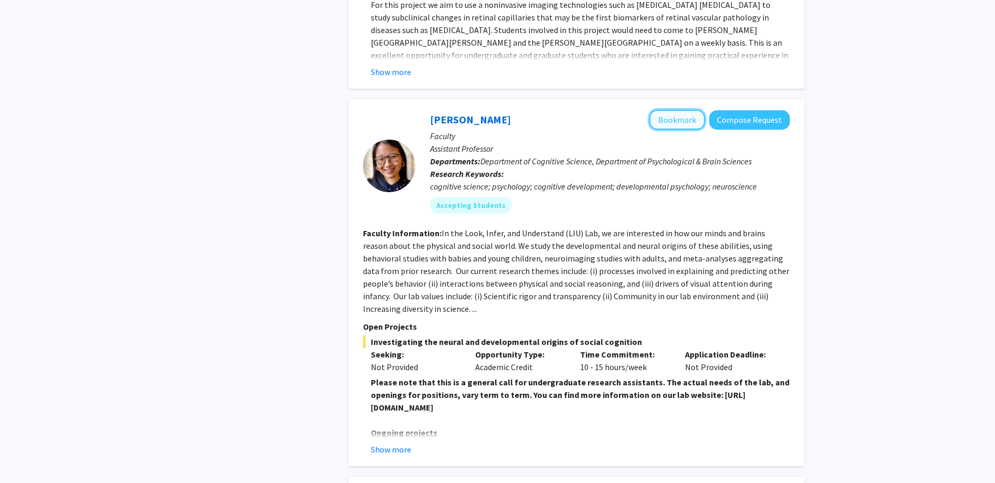
click at [660, 110] on button "Bookmark" at bounding box center [677, 120] width 56 height 20
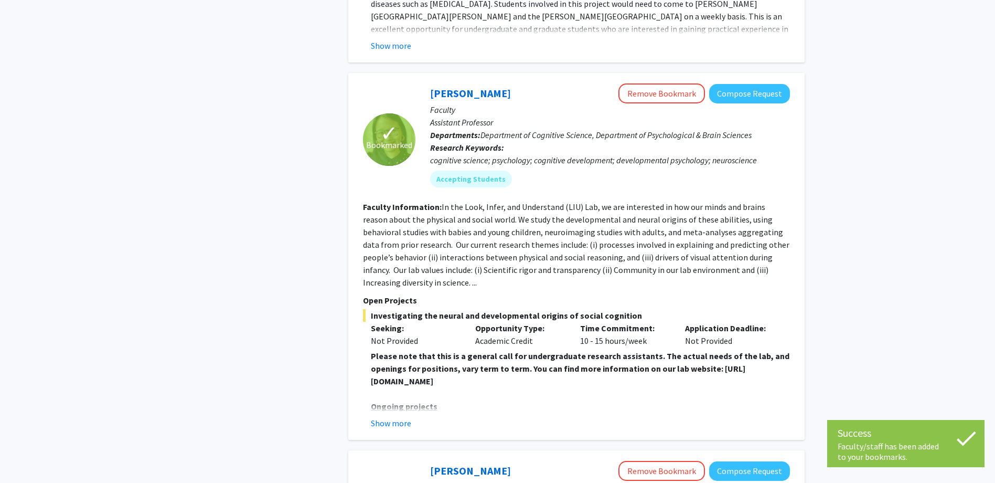
scroll to position [2361, 0]
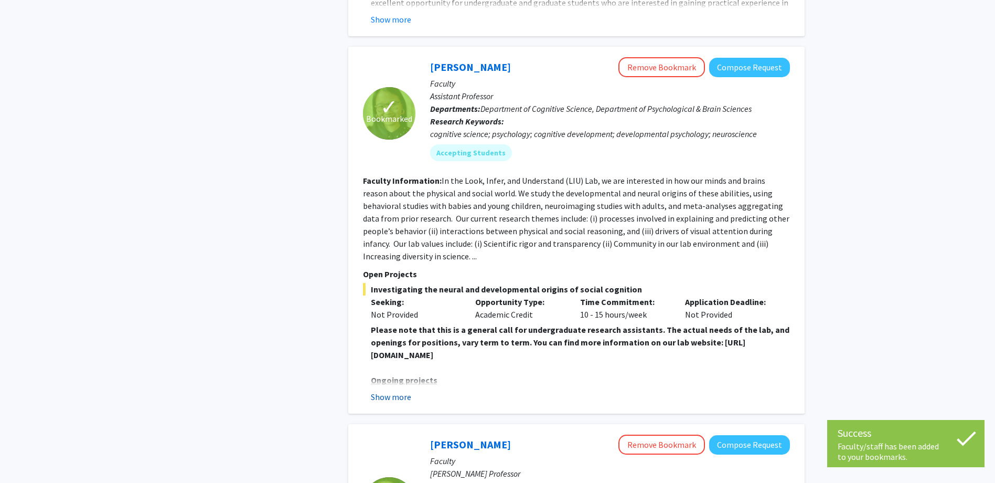
click at [392, 390] on button "Show more" at bounding box center [391, 396] width 40 height 13
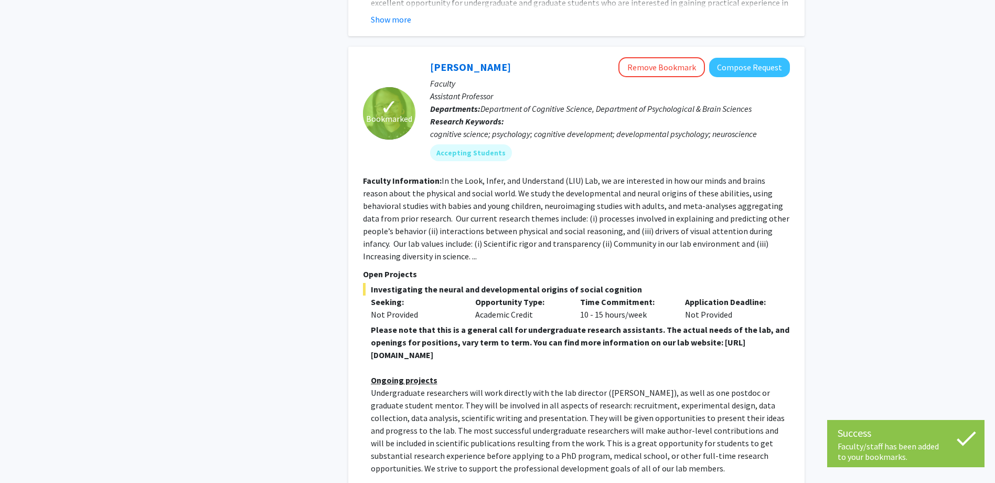
drag, startPoint x: 367, startPoint y: 327, endPoint x: 583, endPoint y: 330, distance: 216.7
copy strong "[URL][DOMAIN_NAME]"
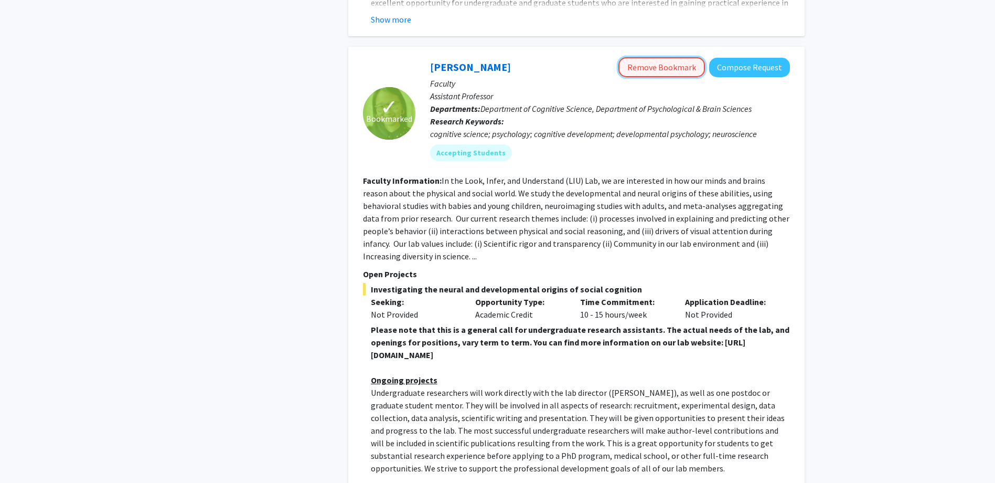
click at [654, 57] on button "Remove Bookmark" at bounding box center [662, 67] width 87 height 20
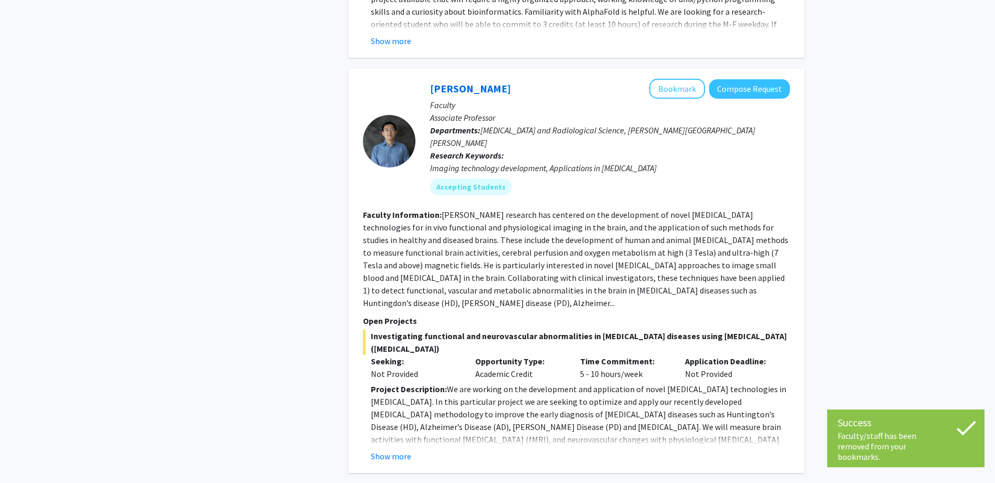
scroll to position [3935, 0]
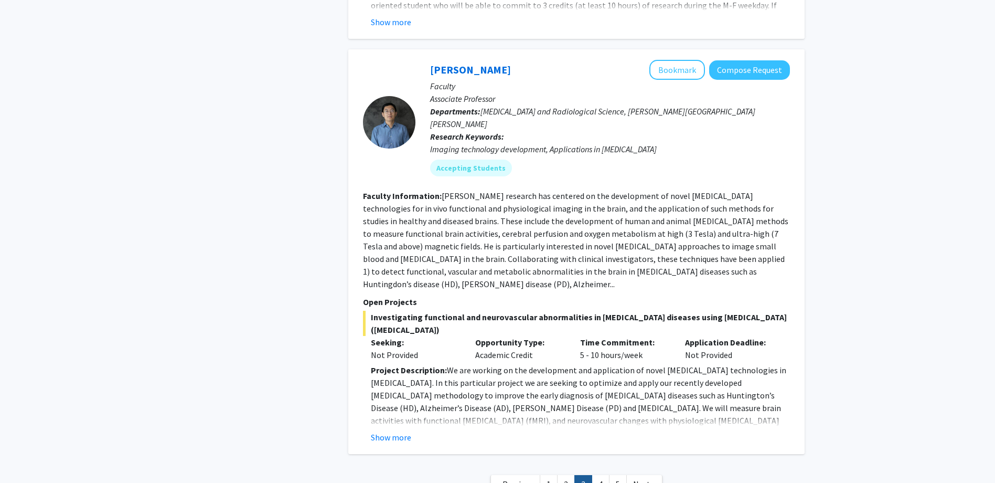
click at [599, 475] on link "4" at bounding box center [601, 484] width 18 height 18
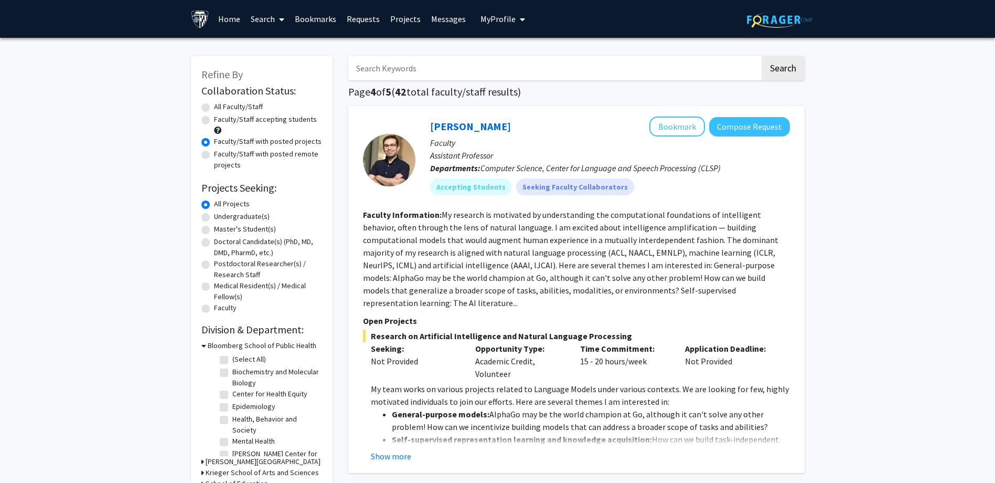
scroll to position [52, 0]
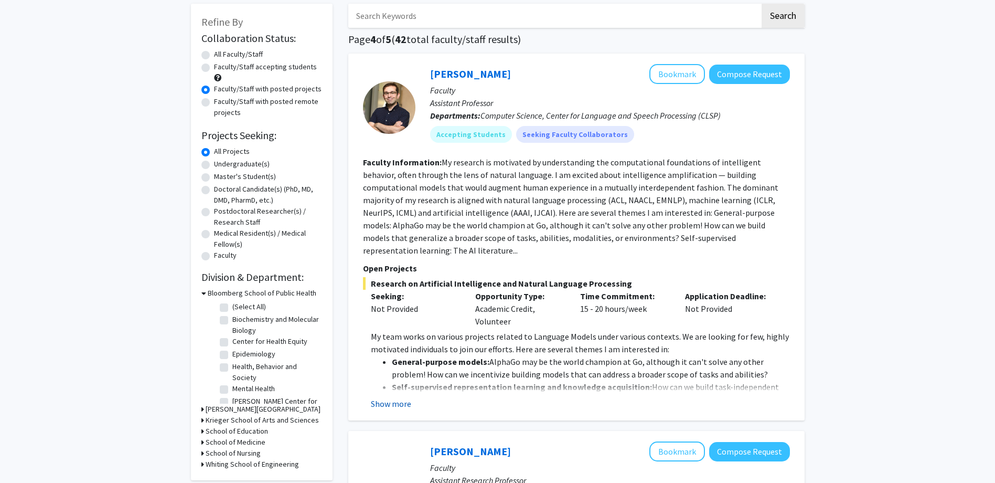
click at [385, 397] on button "Show more" at bounding box center [391, 403] width 40 height 13
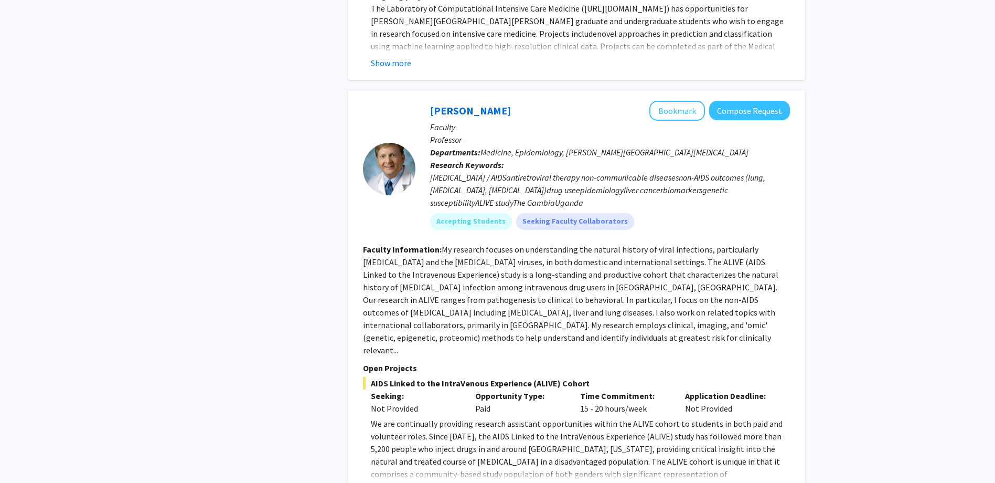
scroll to position [4002, 0]
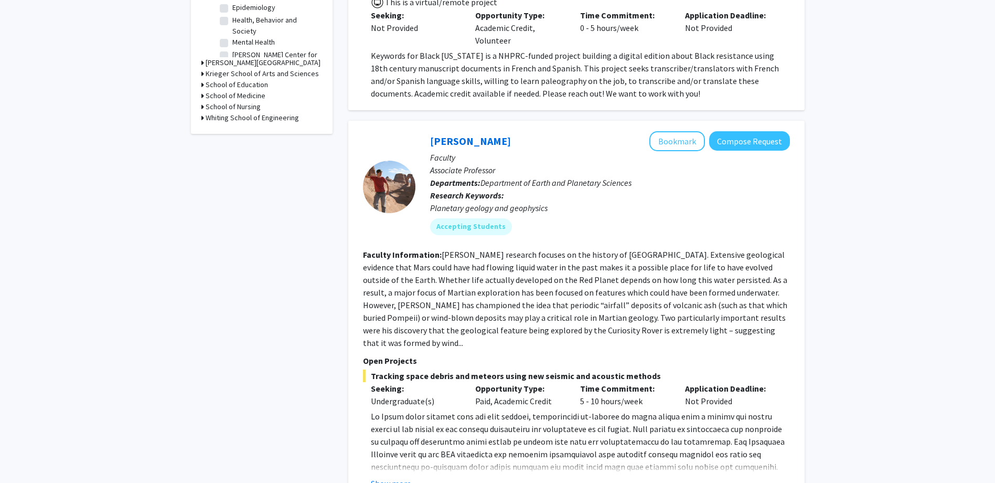
scroll to position [420, 0]
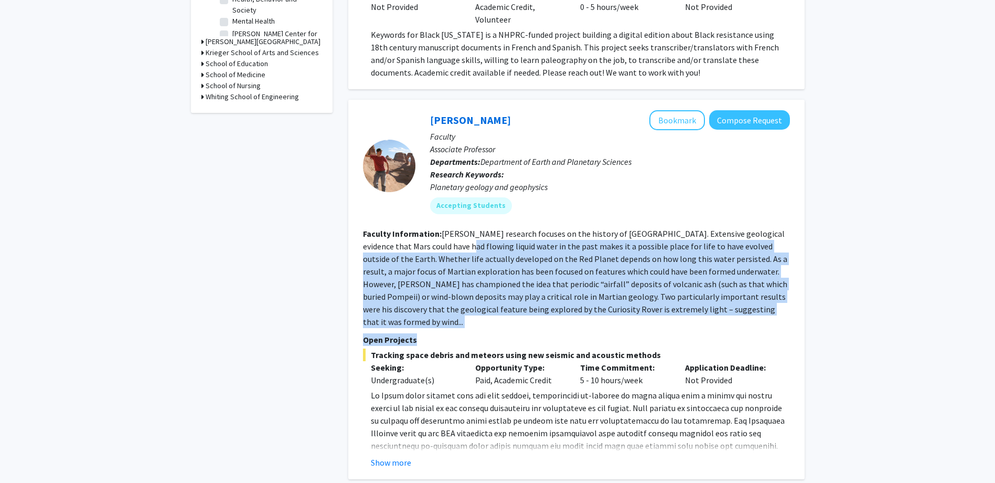
drag, startPoint x: 429, startPoint y: 228, endPoint x: 610, endPoint y: 309, distance: 198.2
click at [610, 309] on fg-search-faculty "[PERSON_NAME] Bookmark Compose Request Faculty Associate Professor Departments:…" at bounding box center [576, 289] width 427 height 358
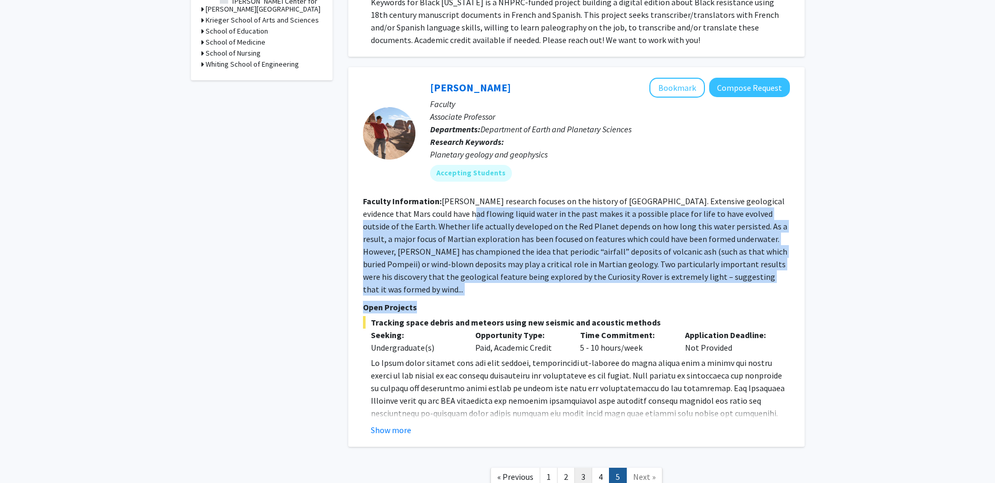
scroll to position [506, 0]
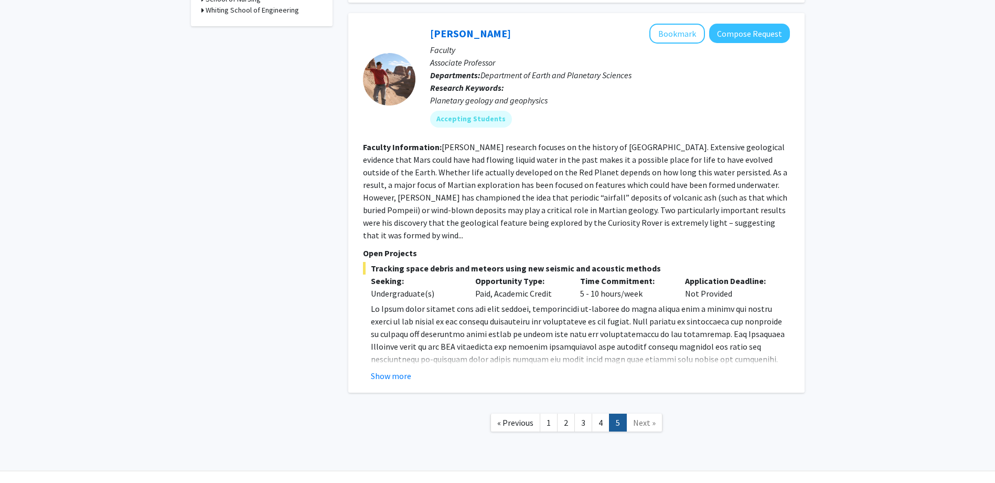
click at [549, 413] on link "1" at bounding box center [549, 422] width 18 height 18
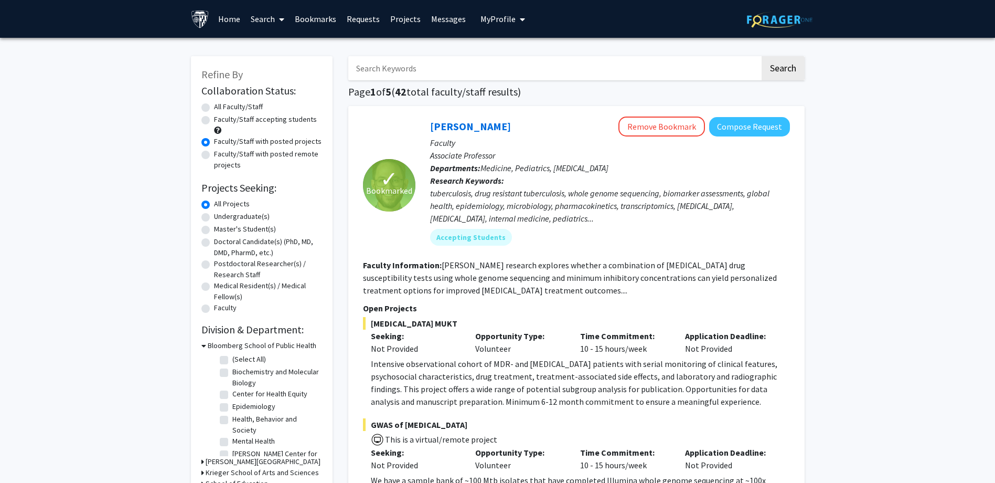
click at [305, 23] on link "Bookmarks" at bounding box center [316, 19] width 52 height 37
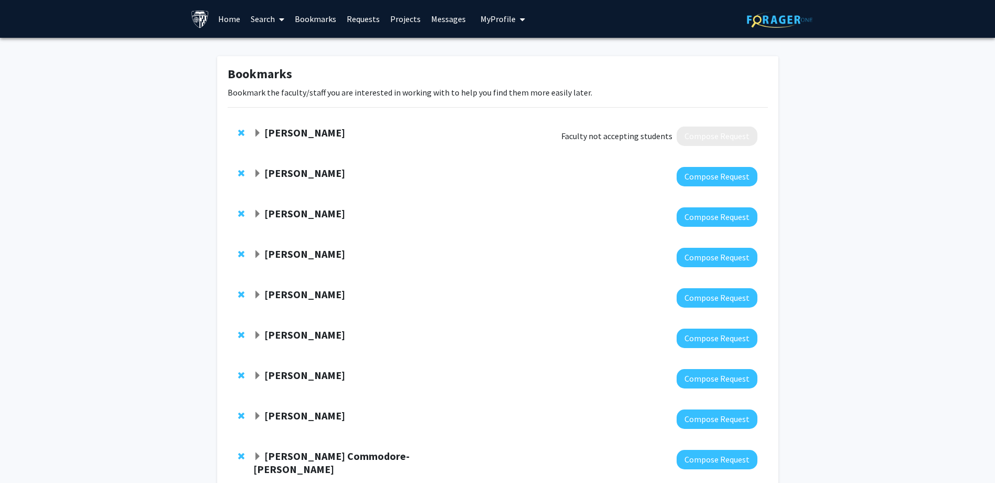
click at [297, 127] on strong "[PERSON_NAME]" at bounding box center [304, 132] width 81 height 13
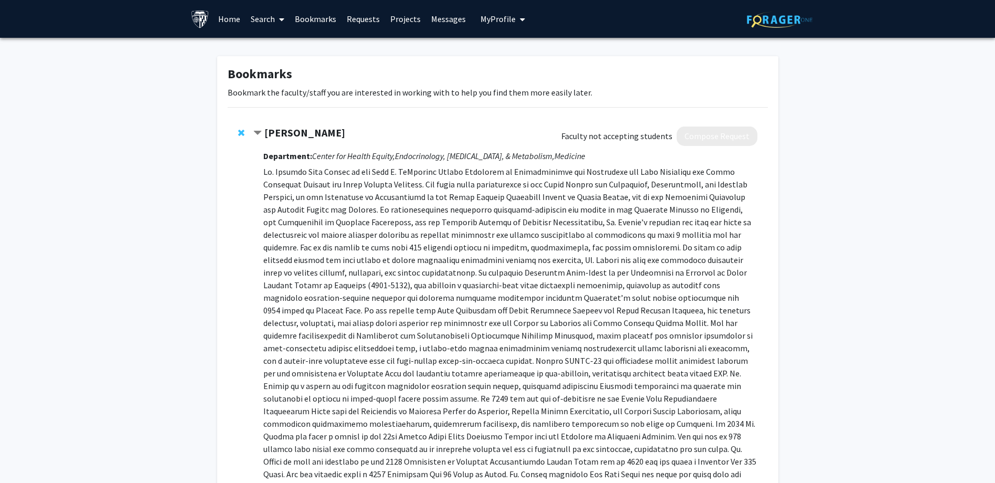
click at [300, 128] on strong "[PERSON_NAME]" at bounding box center [304, 132] width 81 height 13
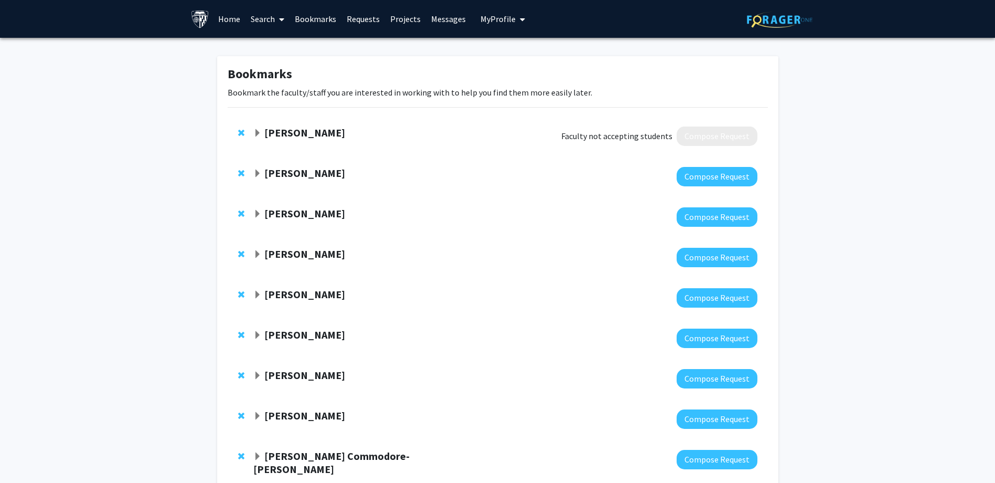
click at [244, 127] on div at bounding box center [243, 132] width 10 height 13
click at [242, 132] on span "Remove Sherita Golden from bookmarks" at bounding box center [241, 133] width 6 height 8
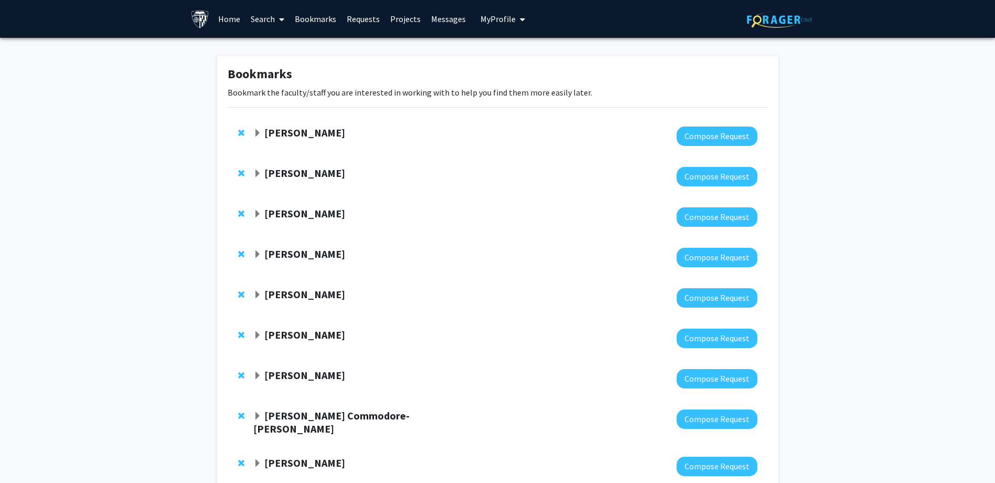
click at [310, 131] on strong "[PERSON_NAME]" at bounding box center [304, 132] width 81 height 13
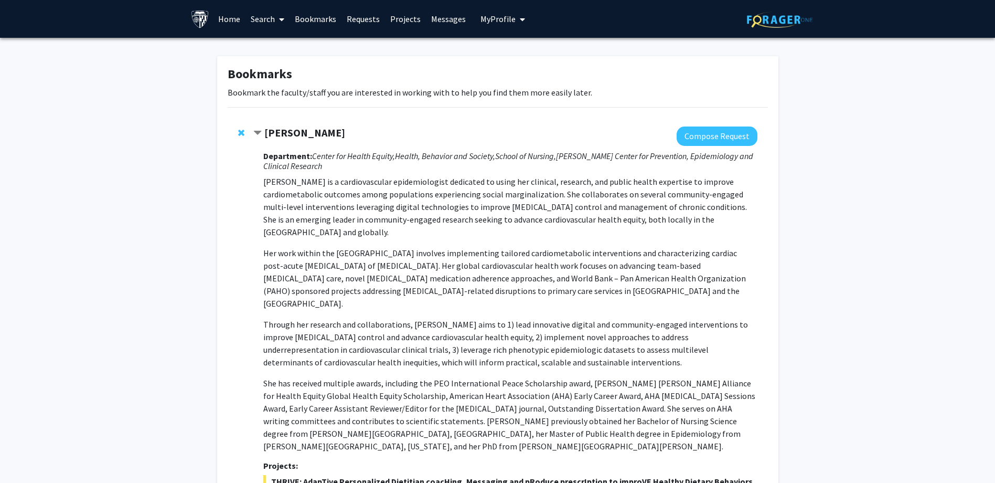
click at [310, 130] on strong "[PERSON_NAME]" at bounding box center [304, 132] width 81 height 13
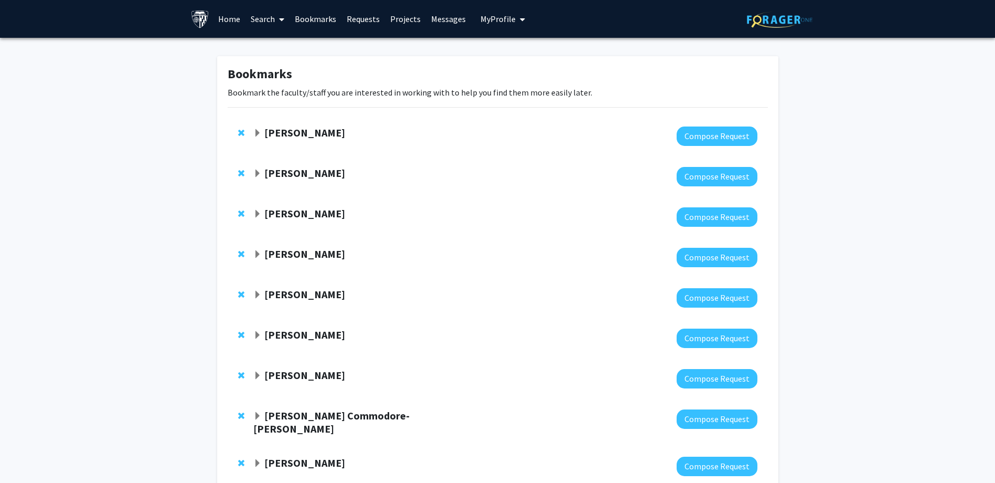
click at [440, 23] on link "Messages" at bounding box center [448, 19] width 45 height 37
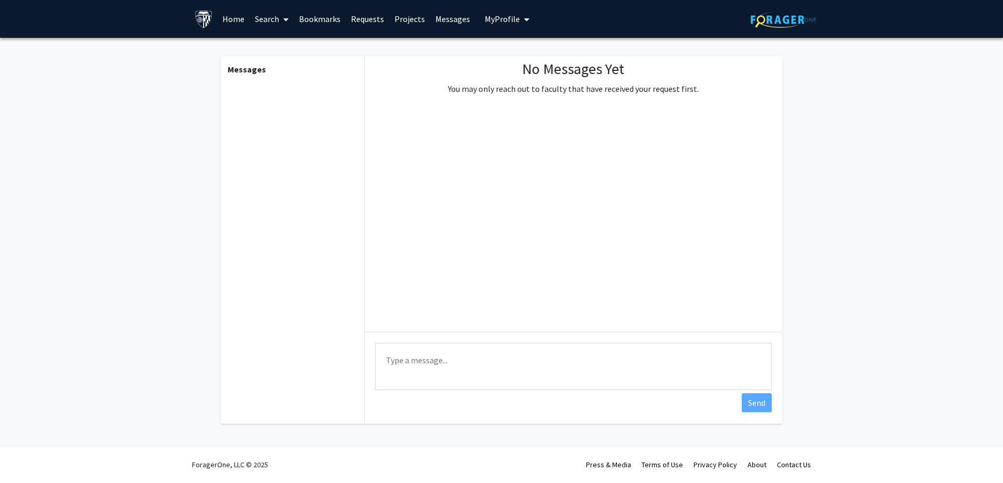
click at [332, 16] on link "Bookmarks" at bounding box center [320, 19] width 52 height 37
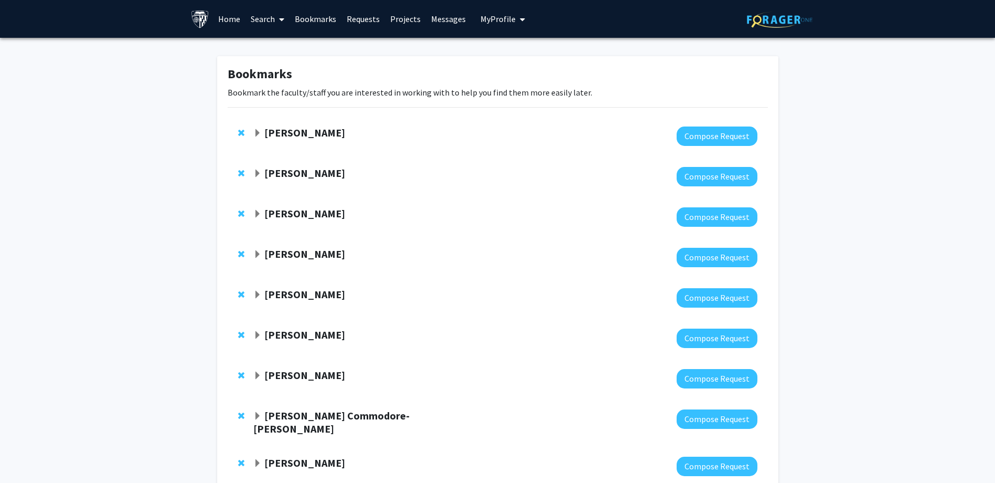
click at [304, 131] on strong "[PERSON_NAME]" at bounding box center [304, 132] width 81 height 13
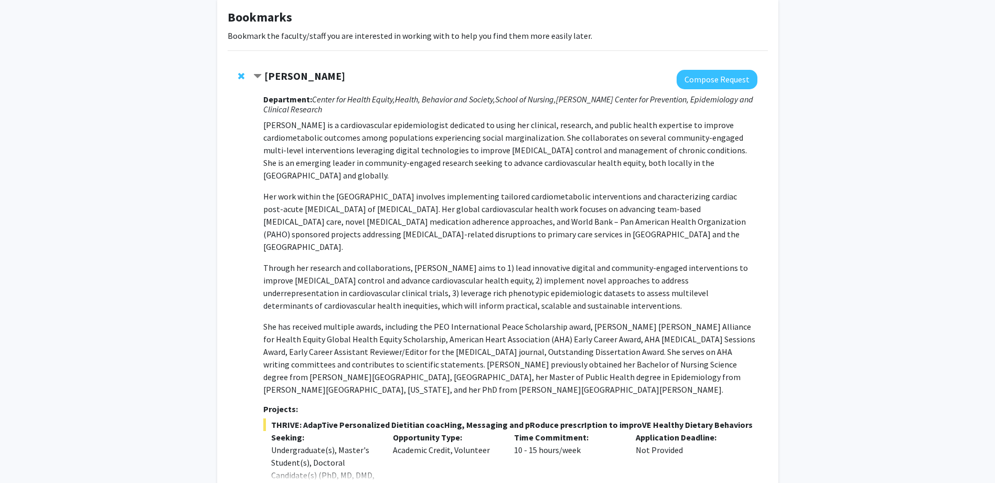
scroll to position [52, 0]
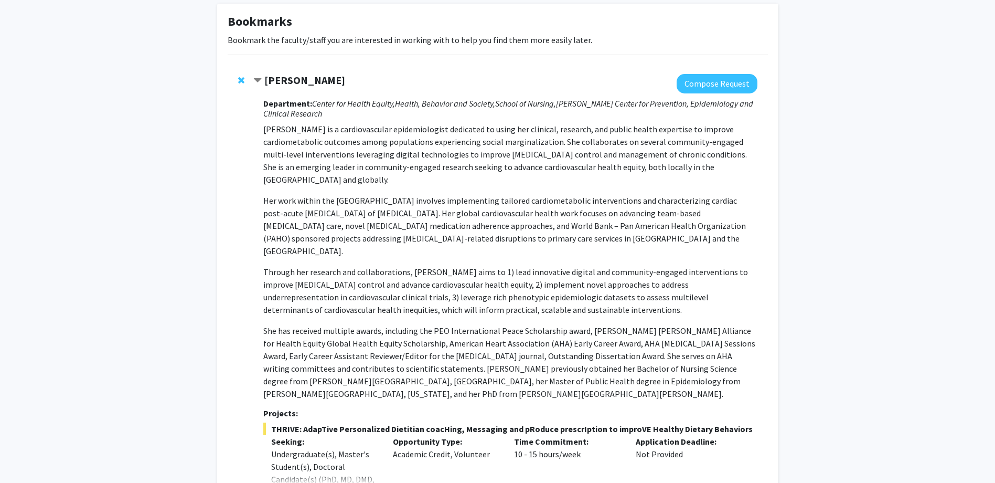
click at [301, 79] on strong "[PERSON_NAME]" at bounding box center [304, 79] width 81 height 13
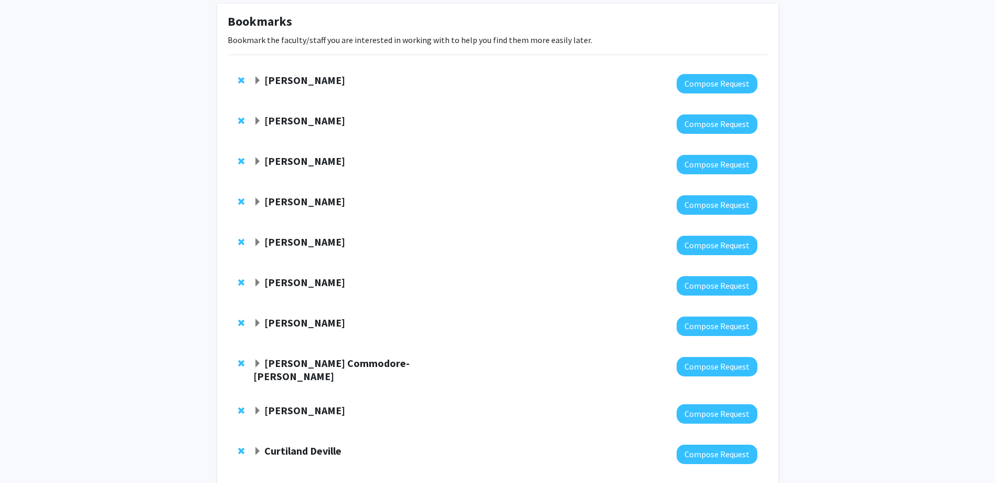
click at [306, 114] on strong "[PERSON_NAME]" at bounding box center [304, 120] width 81 height 13
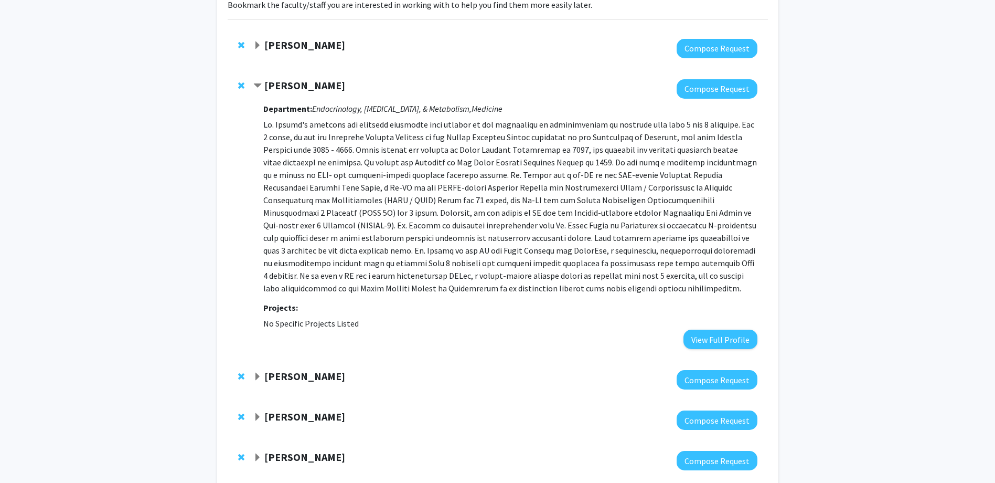
scroll to position [105, 0]
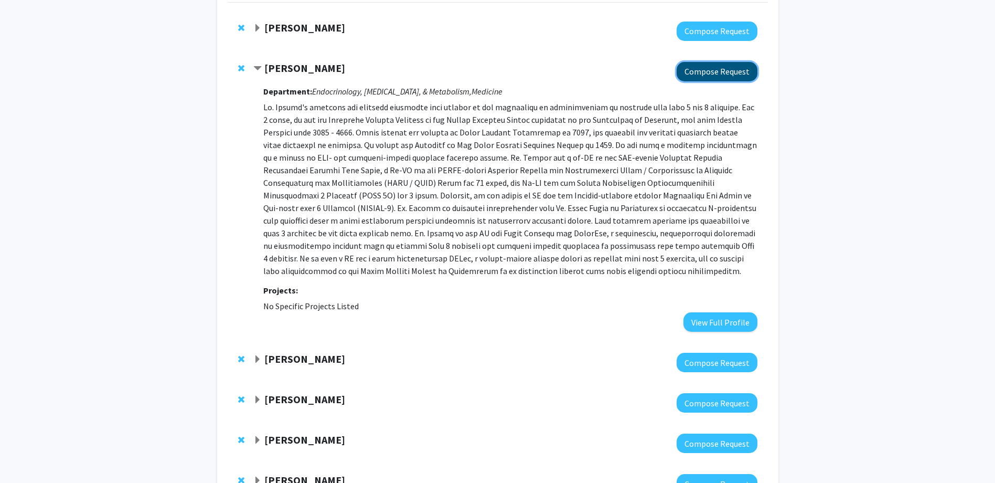
click at [699, 72] on button "Compose Request" at bounding box center [717, 71] width 81 height 19
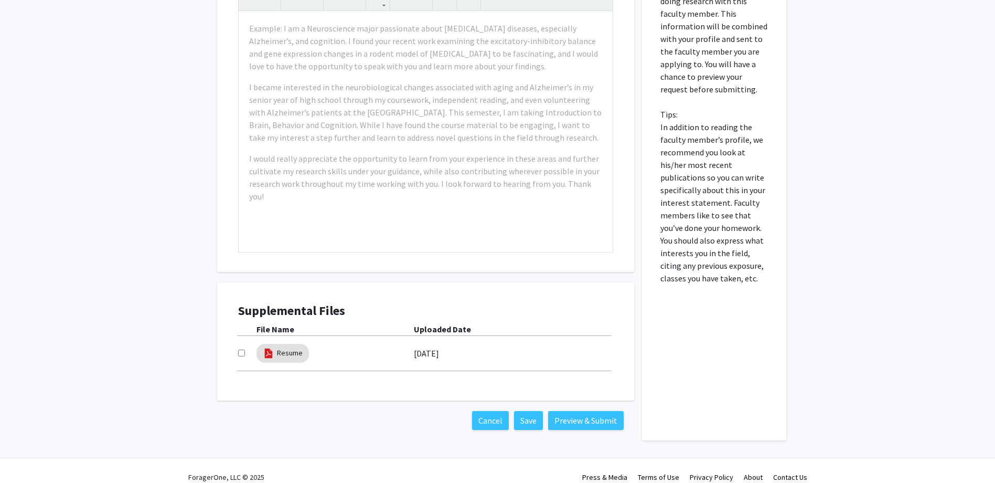
scroll to position [350, 0]
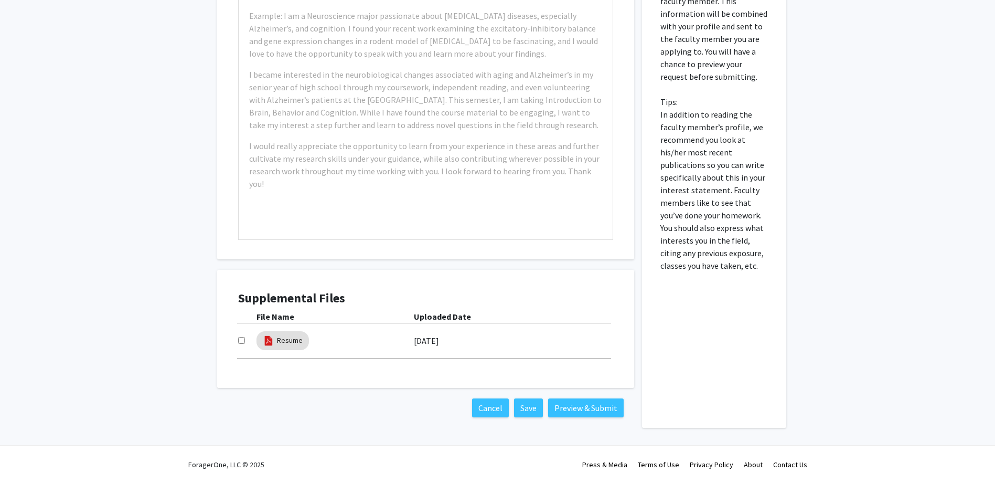
click at [241, 336] on div at bounding box center [247, 340] width 18 height 13
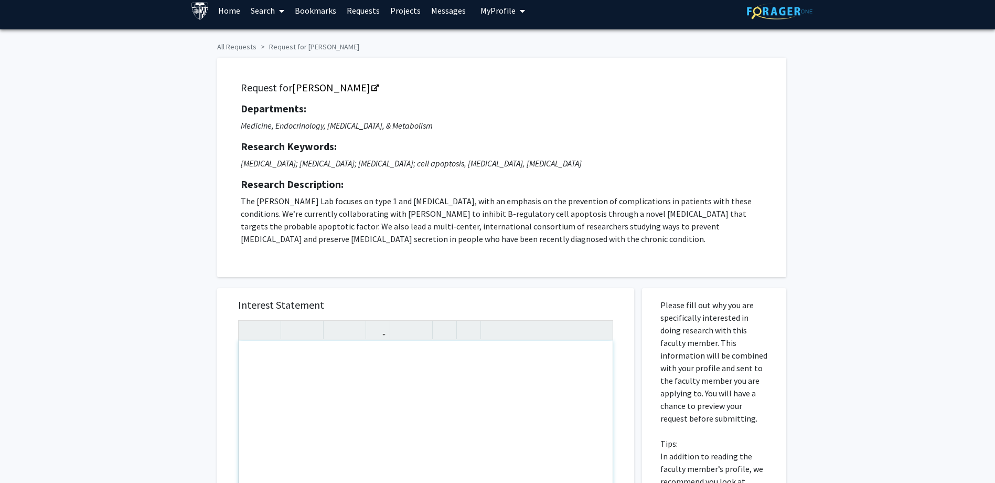
scroll to position [0, 0]
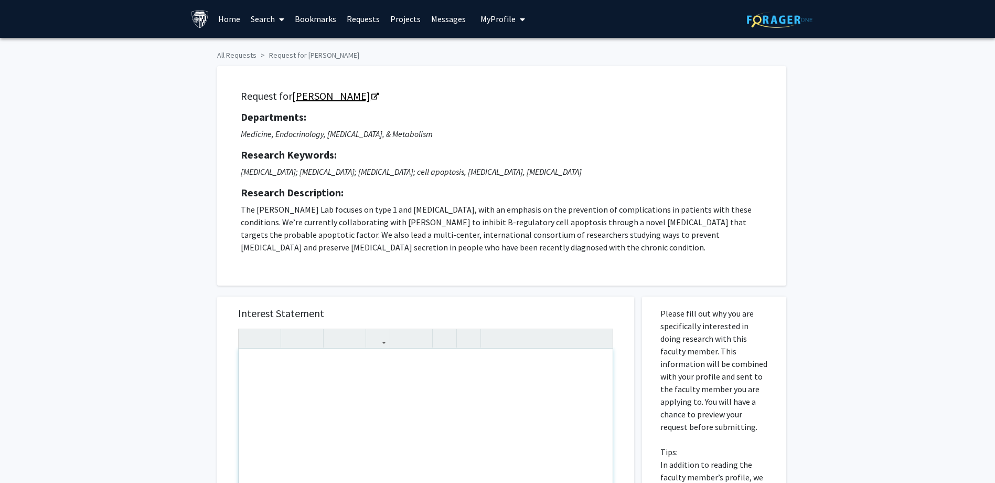
click at [364, 94] on link "[PERSON_NAME]" at bounding box center [335, 95] width 86 height 13
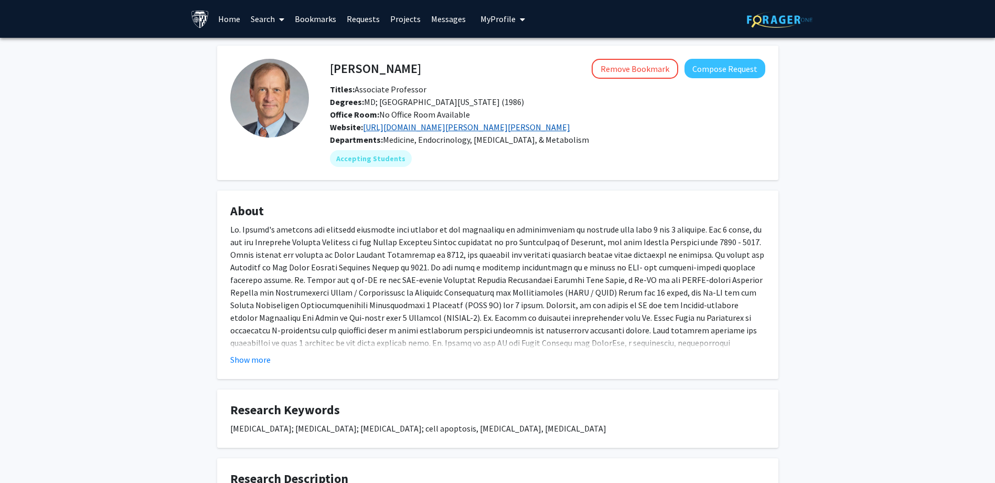
click at [428, 130] on link "https://www.hopkinsmedicine.org/research/labs/thomas-w-donner-lab" at bounding box center [466, 127] width 207 height 10
